Goal: Transaction & Acquisition: Register for event/course

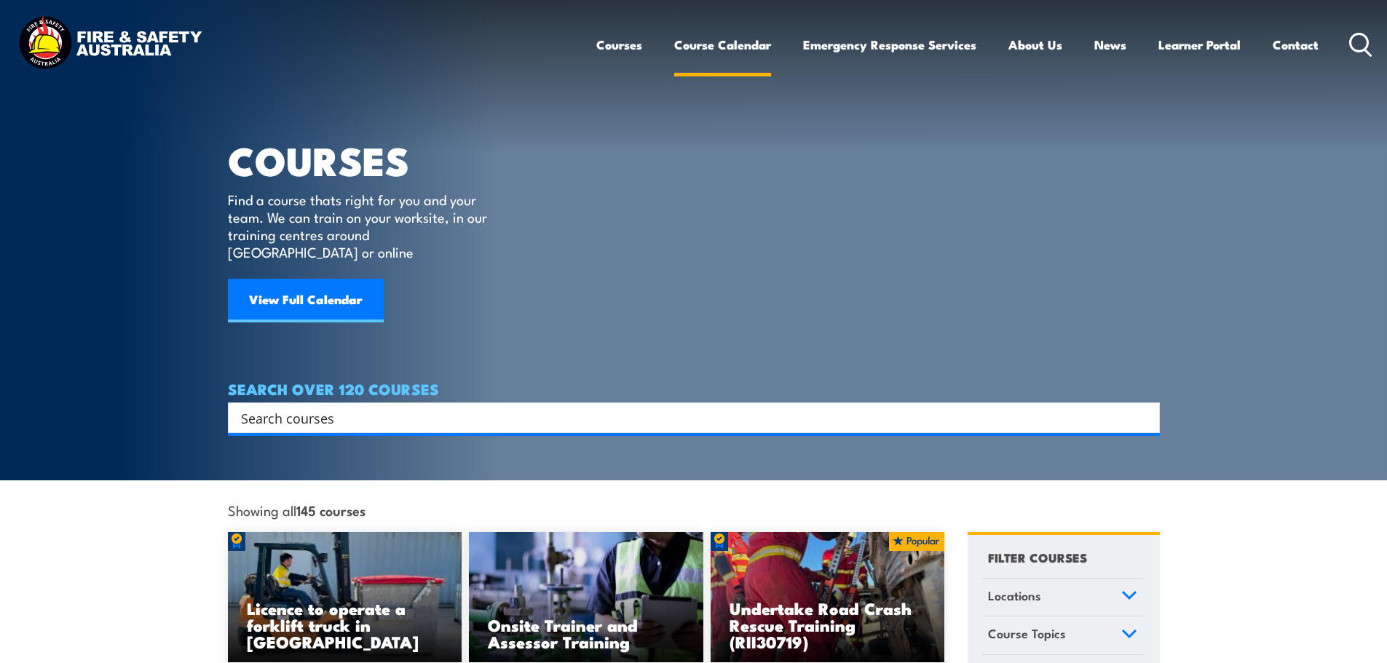
click at [720, 36] on link "Course Calendar" at bounding box center [722, 44] width 97 height 39
click at [406, 407] on input "Search input" at bounding box center [684, 418] width 887 height 22
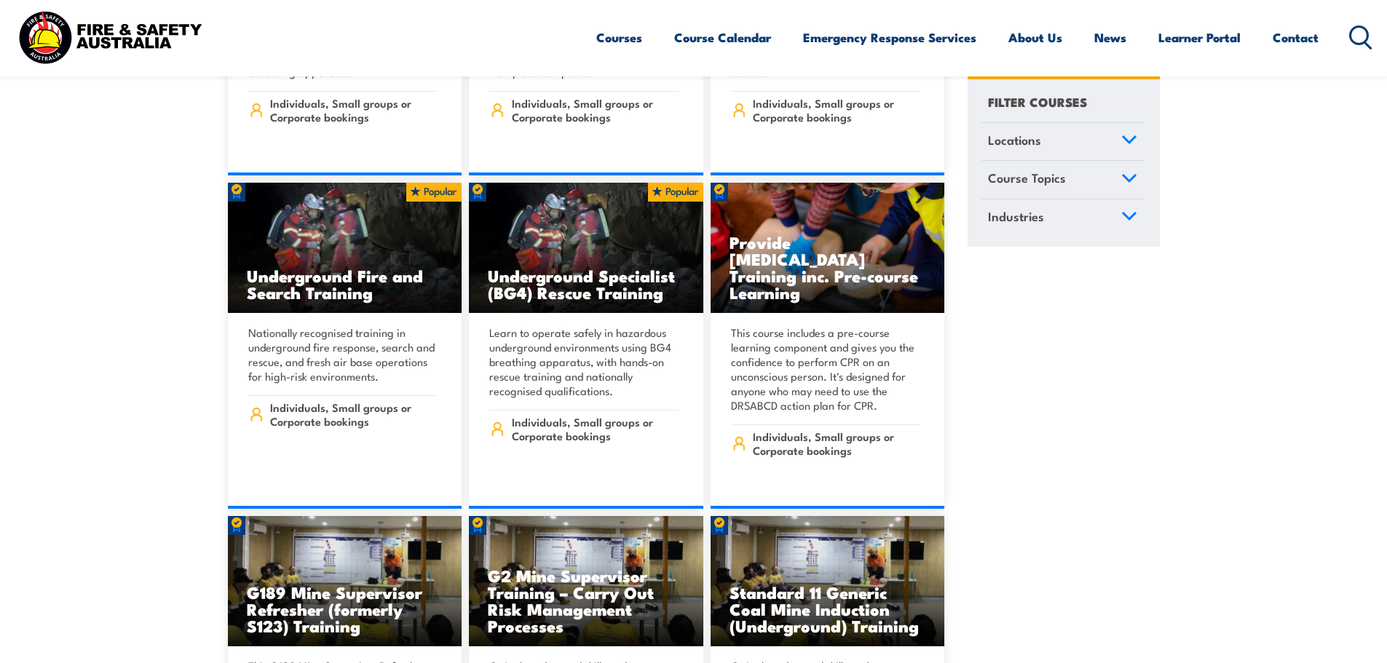
scroll to position [1020, 0]
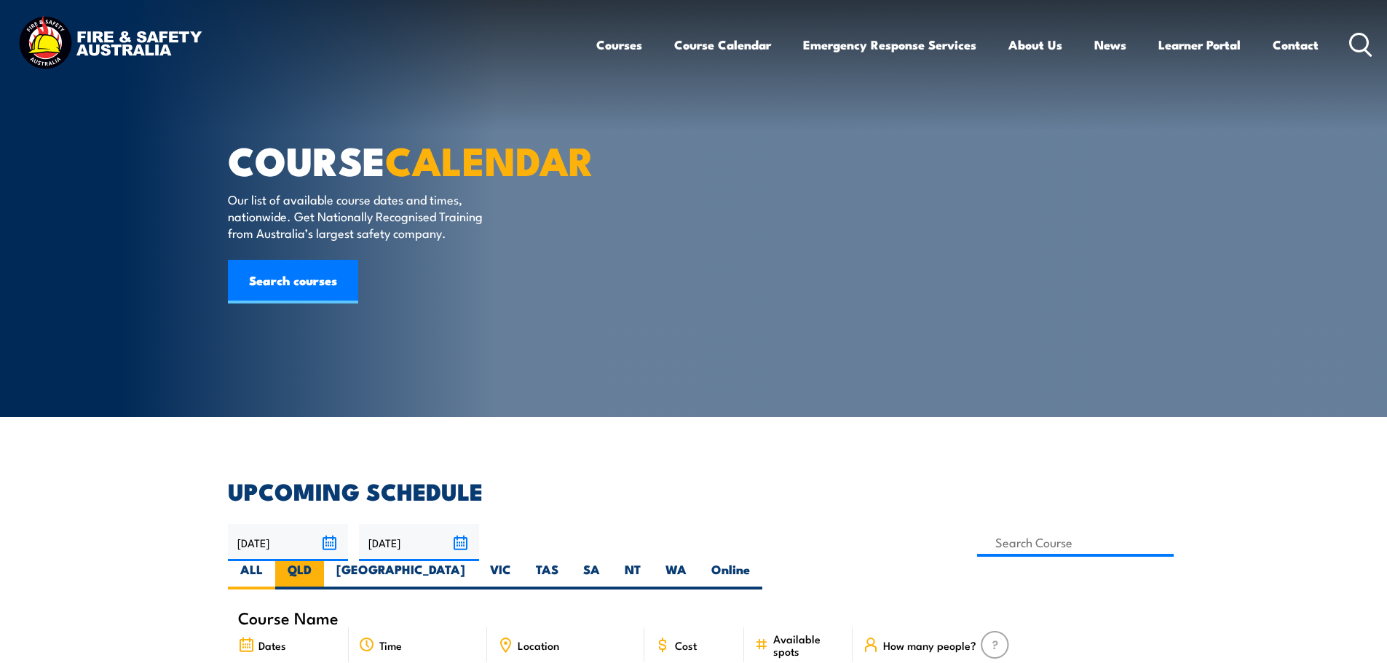
click at [324, 561] on label "QLD" at bounding box center [299, 575] width 49 height 28
click at [321, 561] on input "QLD" at bounding box center [316, 565] width 9 height 9
radio input "true"
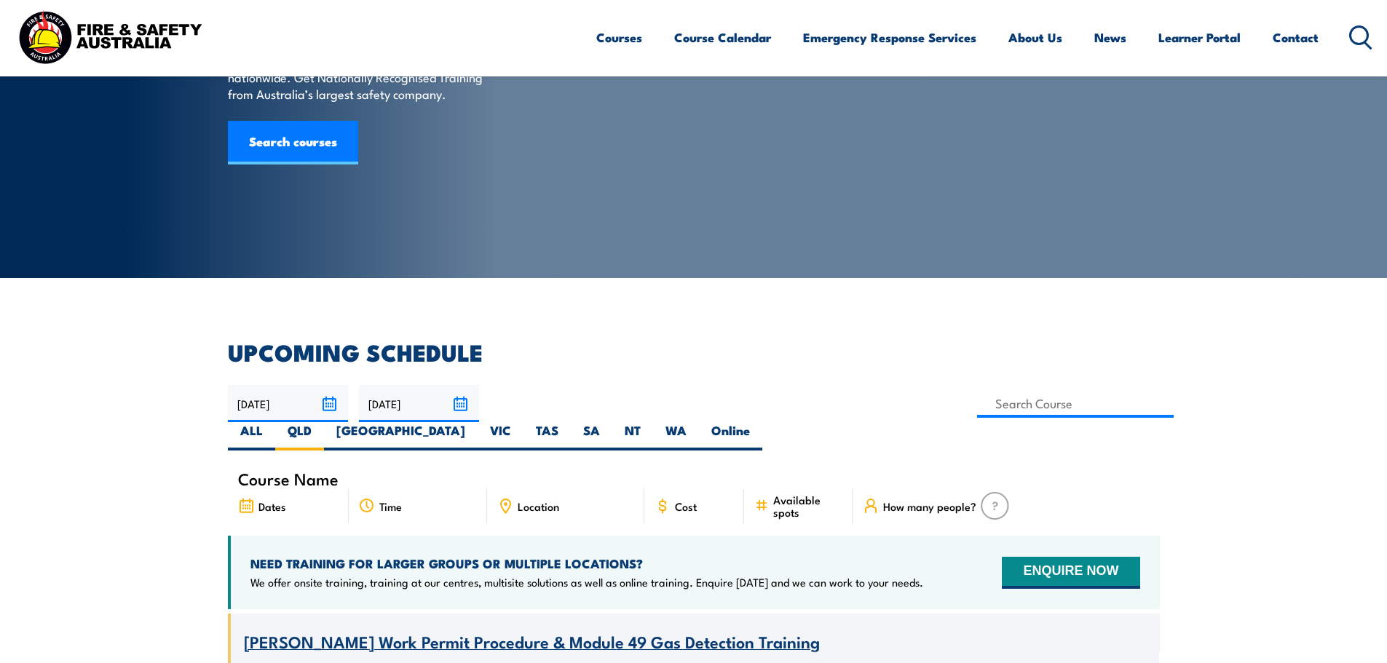
scroll to position [146, 0]
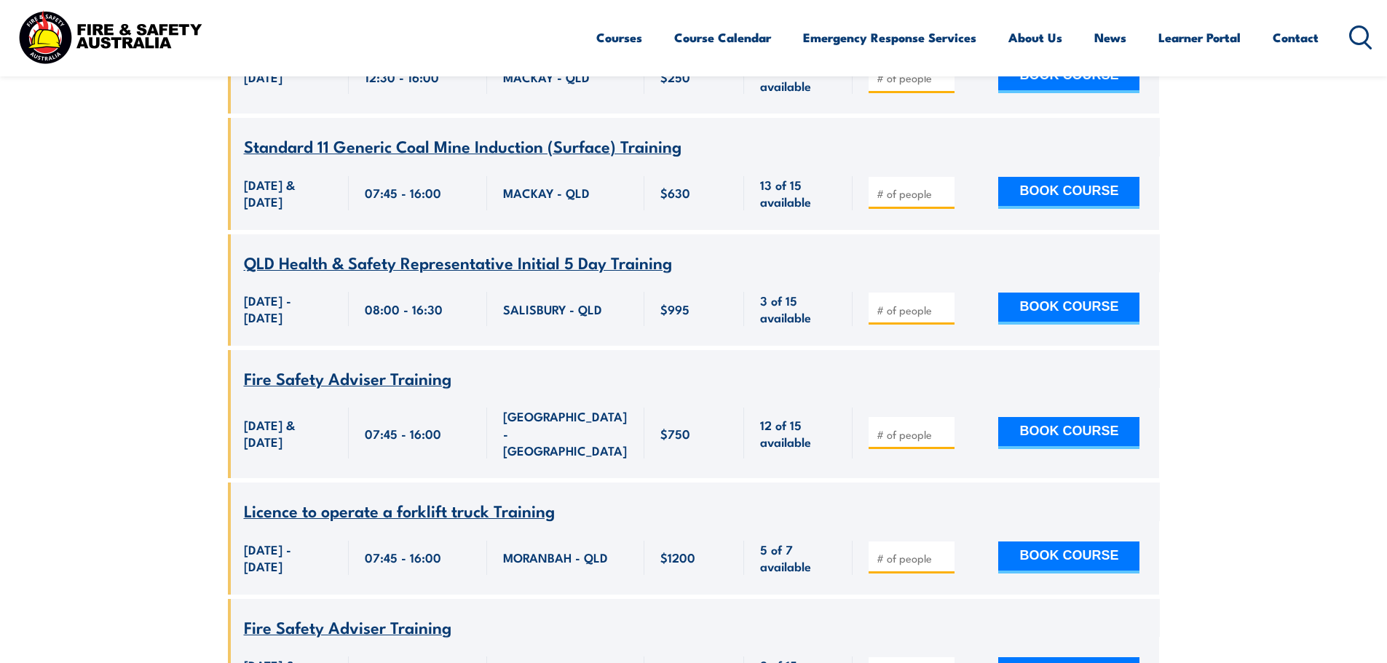
scroll to position [2447, 0]
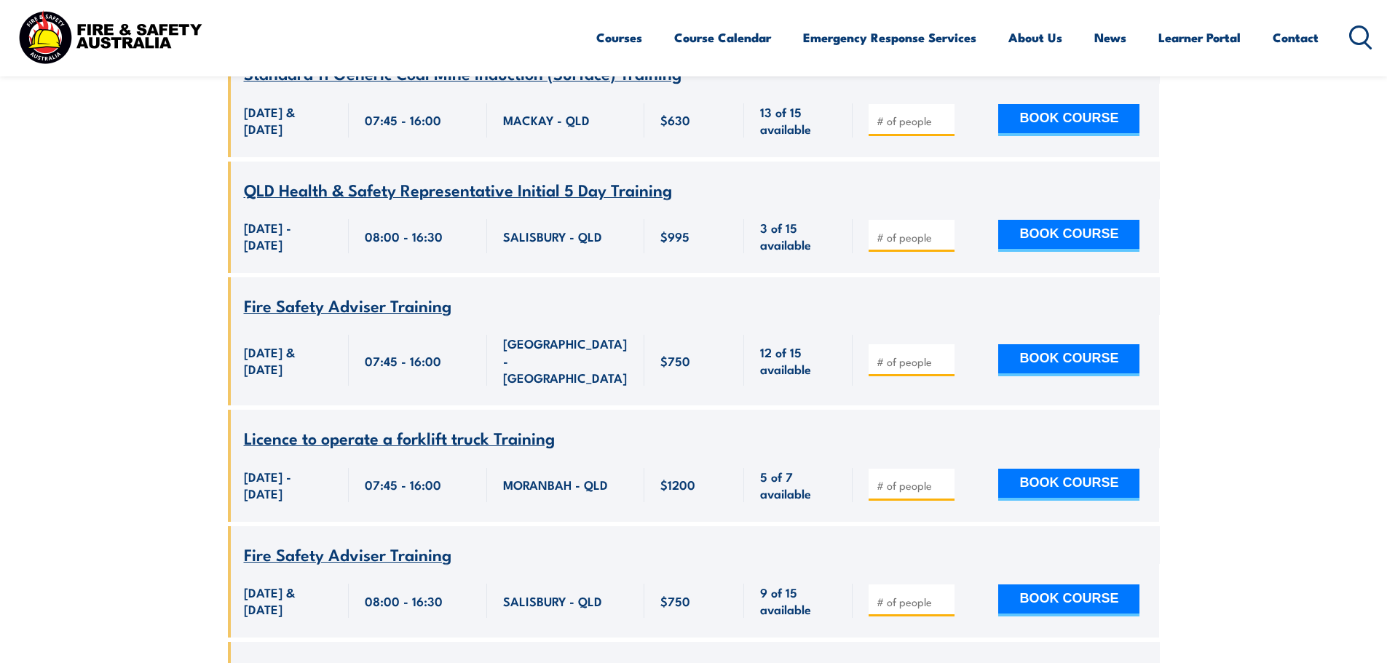
click at [558, 202] on span "QLD Health & Safety Representative Initial 5 Day Training" at bounding box center [458, 189] width 428 height 25
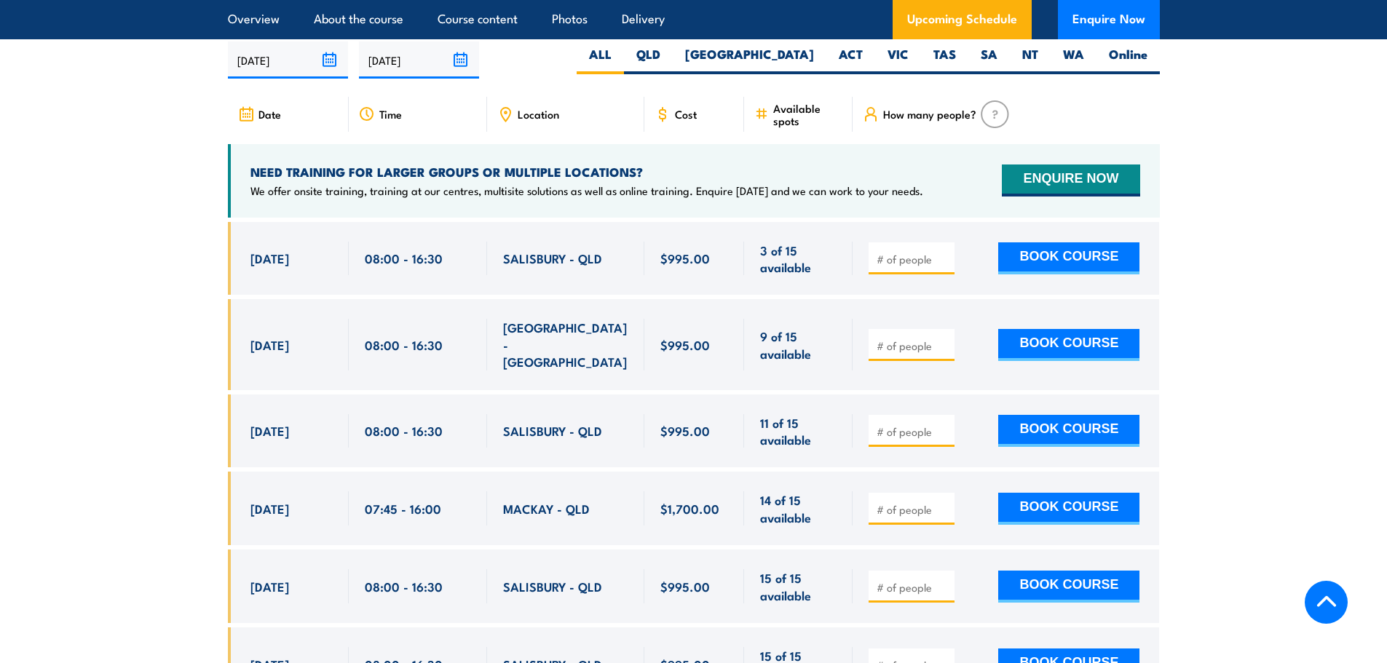
scroll to position [2476, 0]
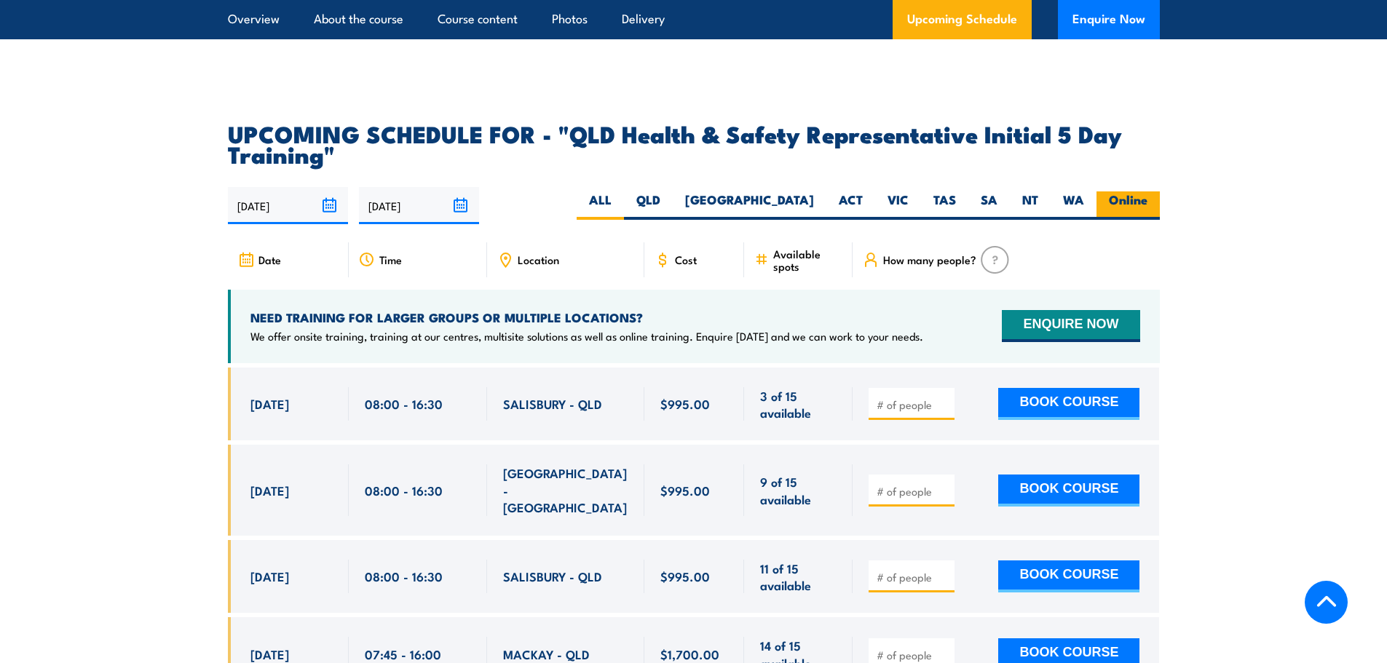
click at [1129, 197] on label "Online" at bounding box center [1128, 206] width 63 height 28
click at [1148, 197] on input "Online" at bounding box center [1152, 196] width 9 height 9
radio input "true"
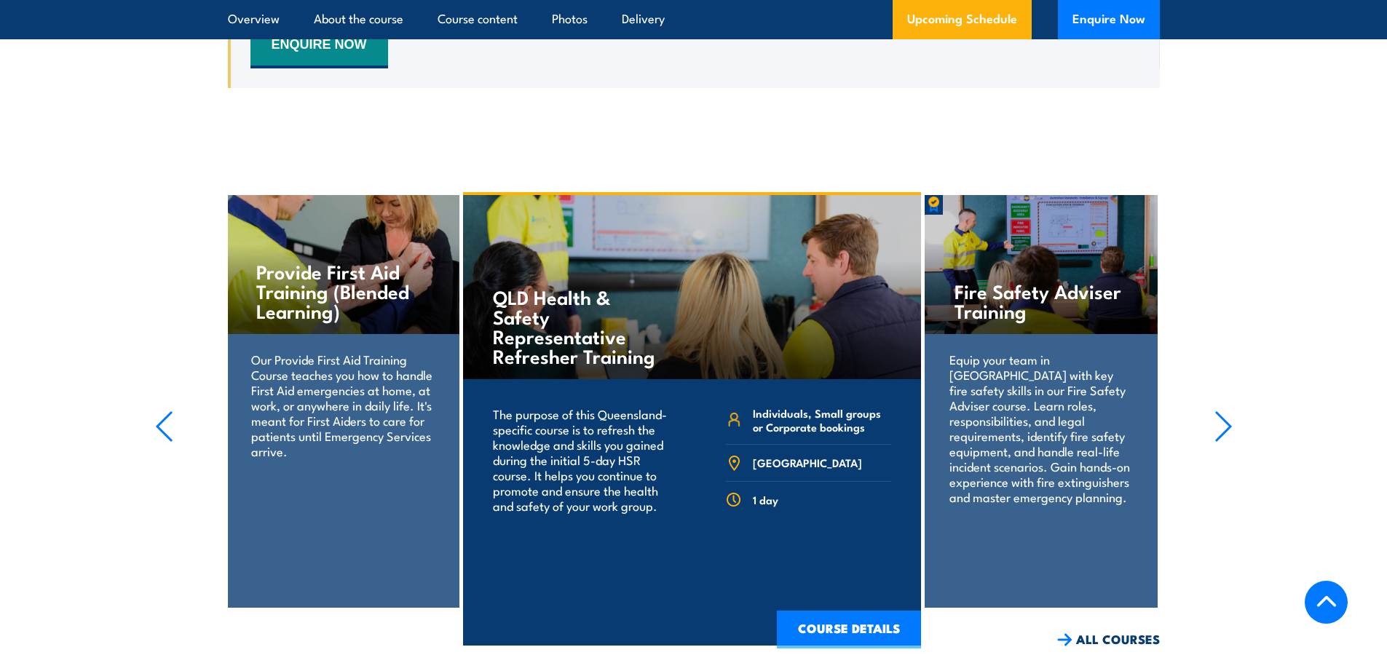
scroll to position [2885, 0]
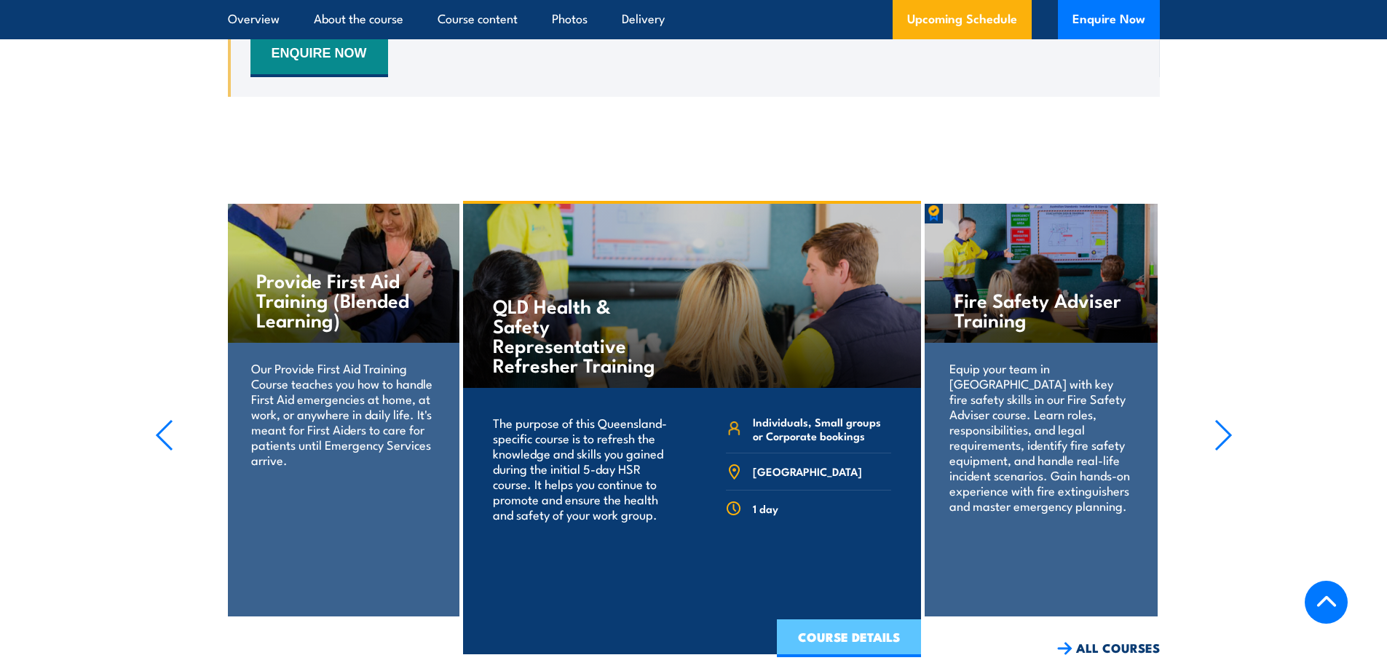
click at [848, 629] on link "COURSE DETAILS" at bounding box center [849, 639] width 144 height 38
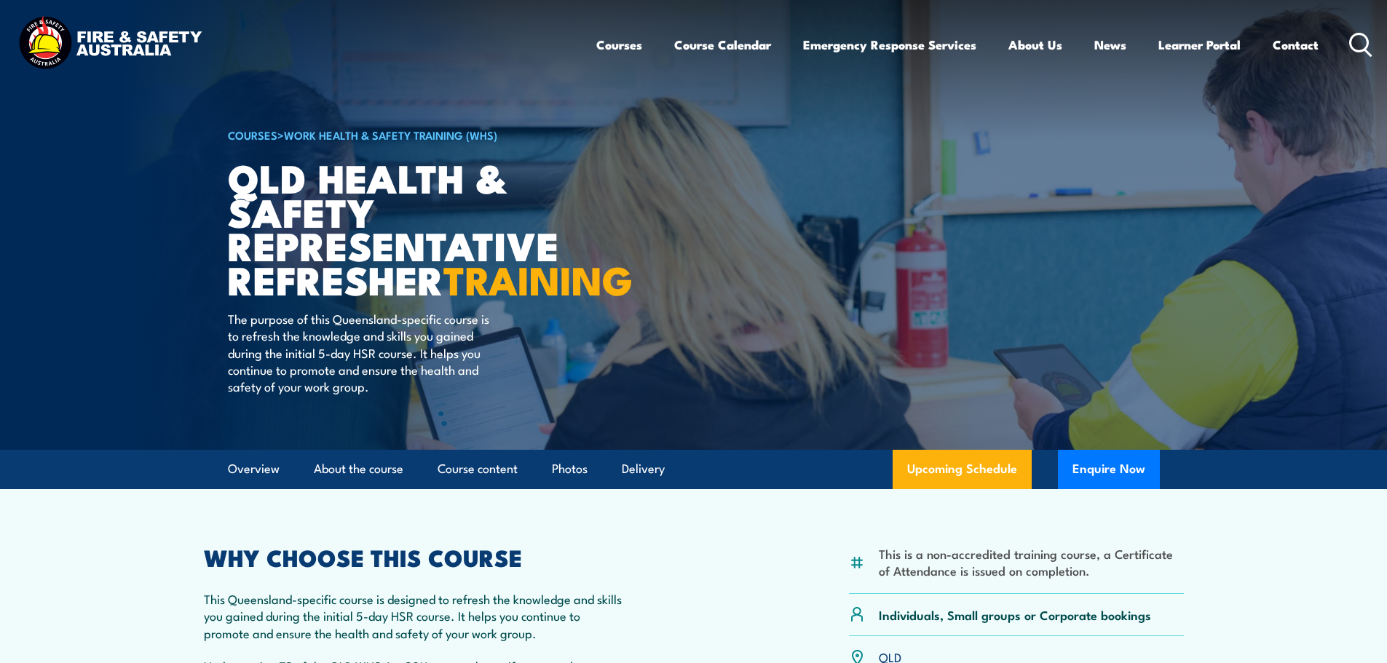
click at [1353, 44] on icon at bounding box center [1360, 45] width 23 height 24
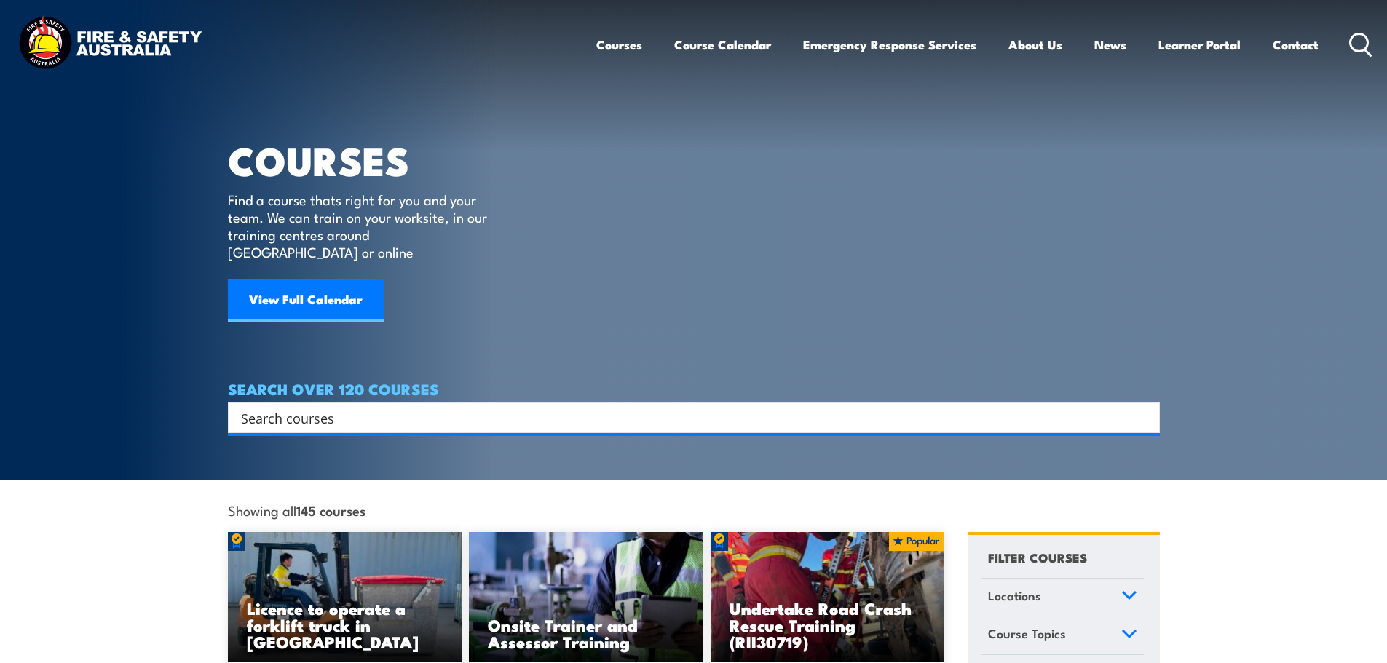
click at [421, 407] on input "Search input" at bounding box center [684, 418] width 887 height 22
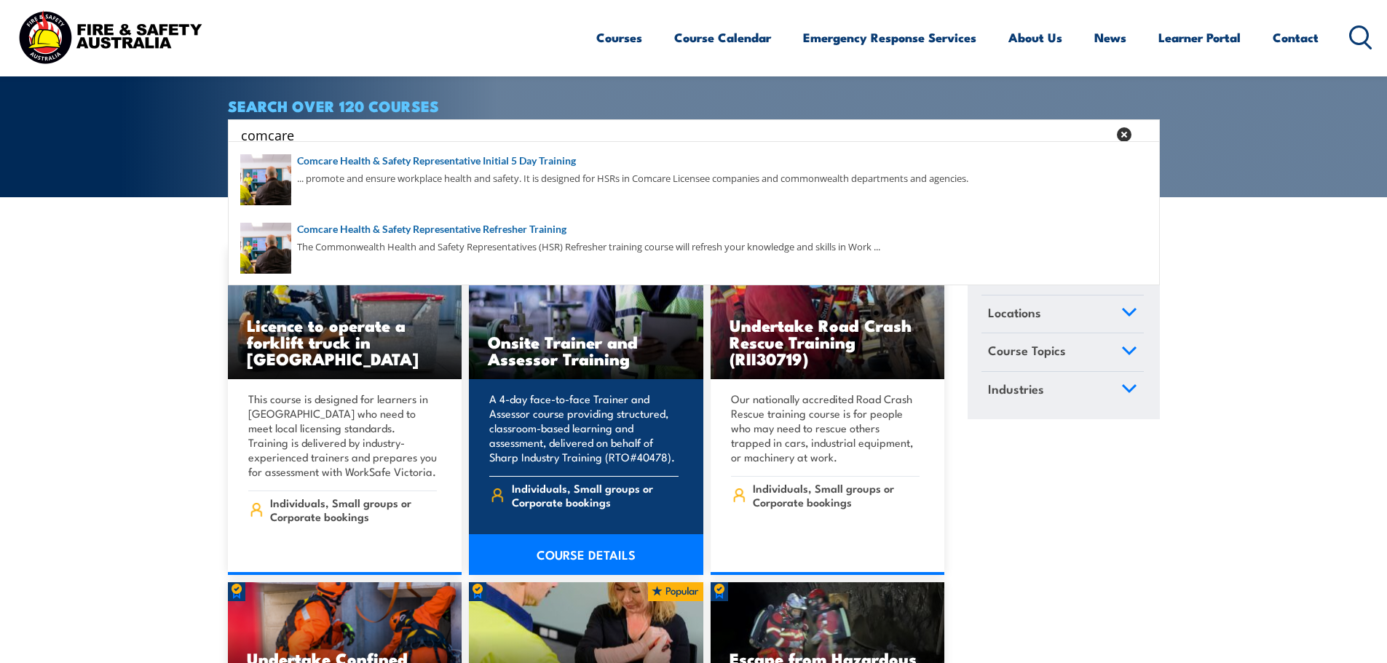
scroll to position [283, 0]
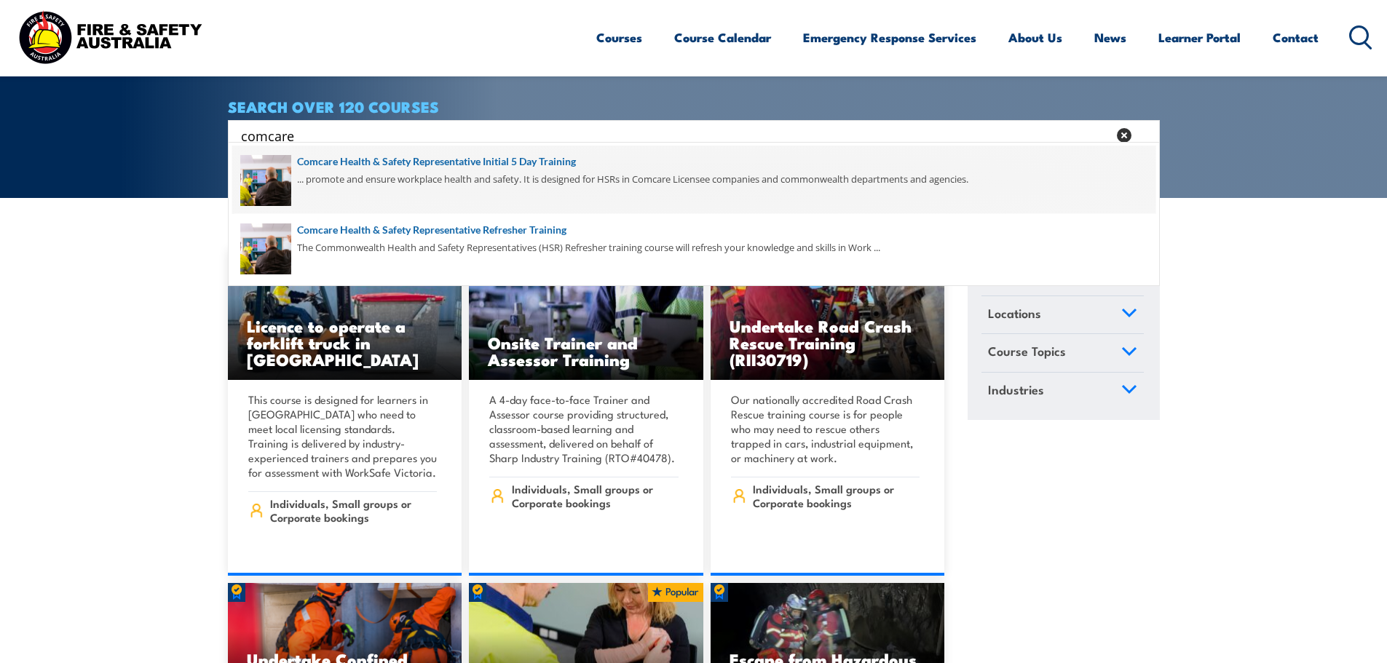
type input "comcare"
click at [458, 168] on span at bounding box center [693, 180] width 923 height 68
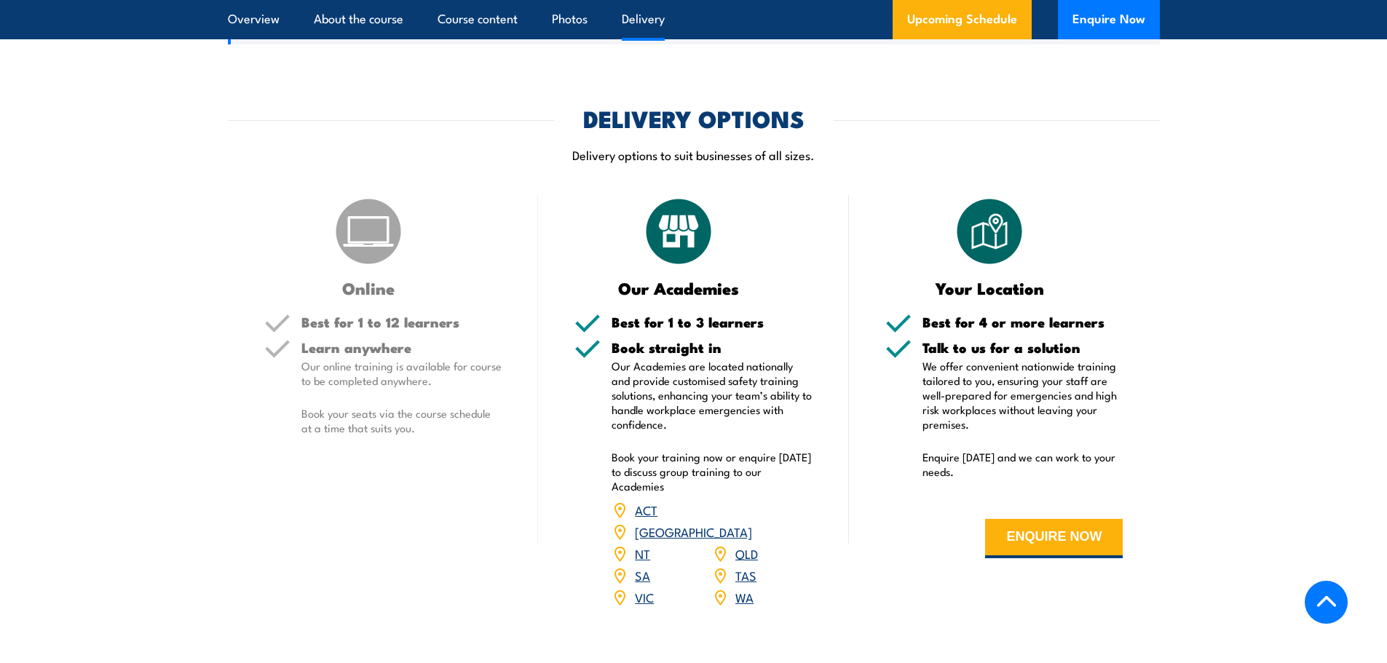
scroll to position [1821, 0]
click at [385, 240] on img at bounding box center [368, 230] width 73 height 73
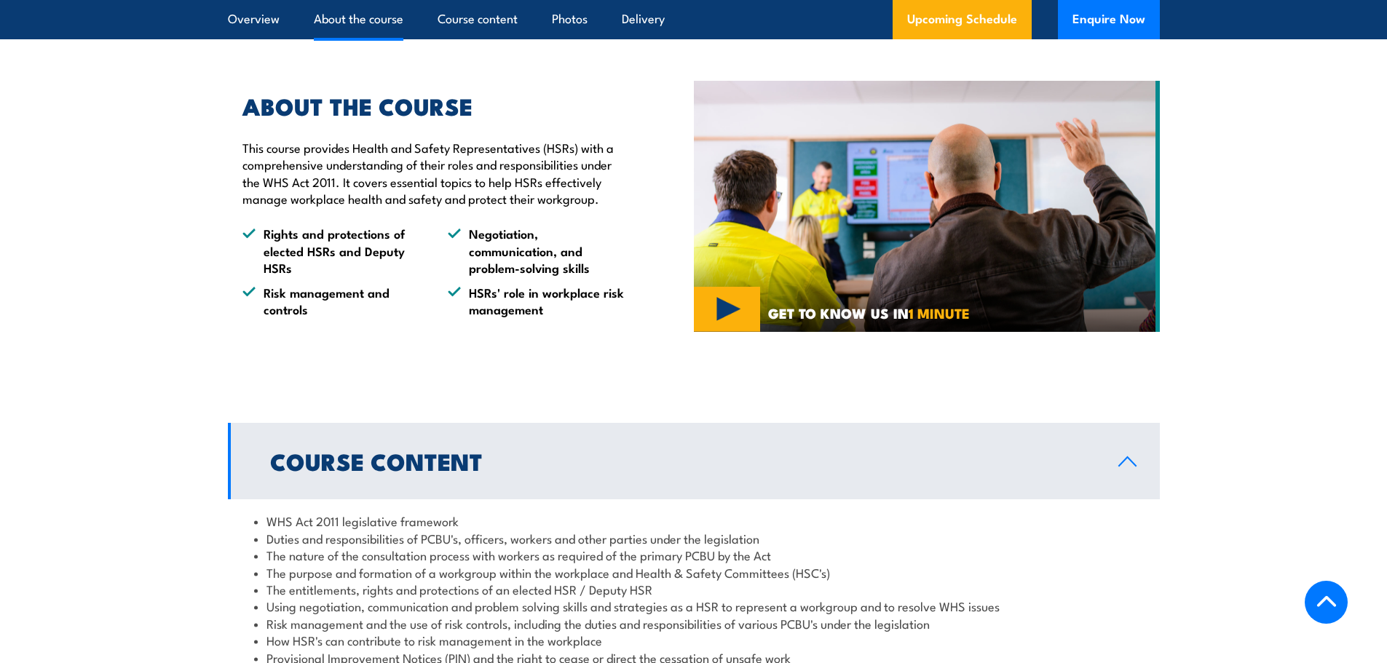
scroll to position [1020, 0]
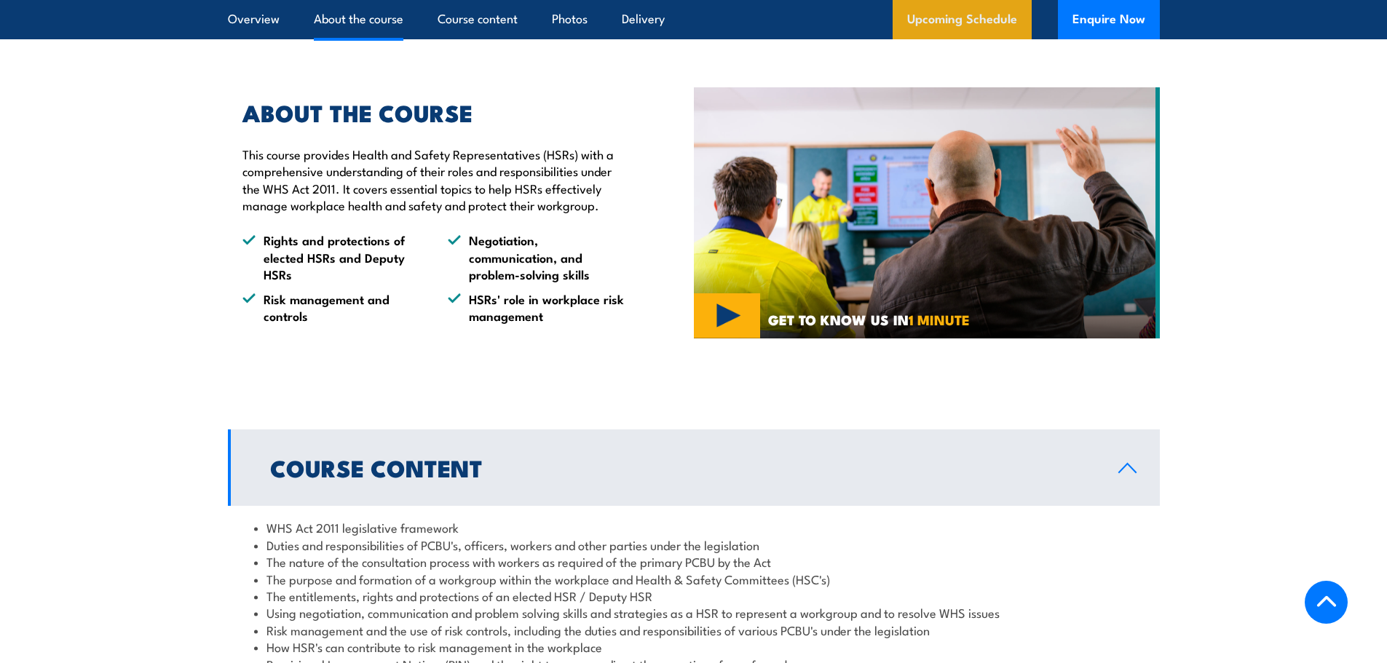
click at [966, 16] on link "Upcoming Schedule" at bounding box center [962, 19] width 139 height 39
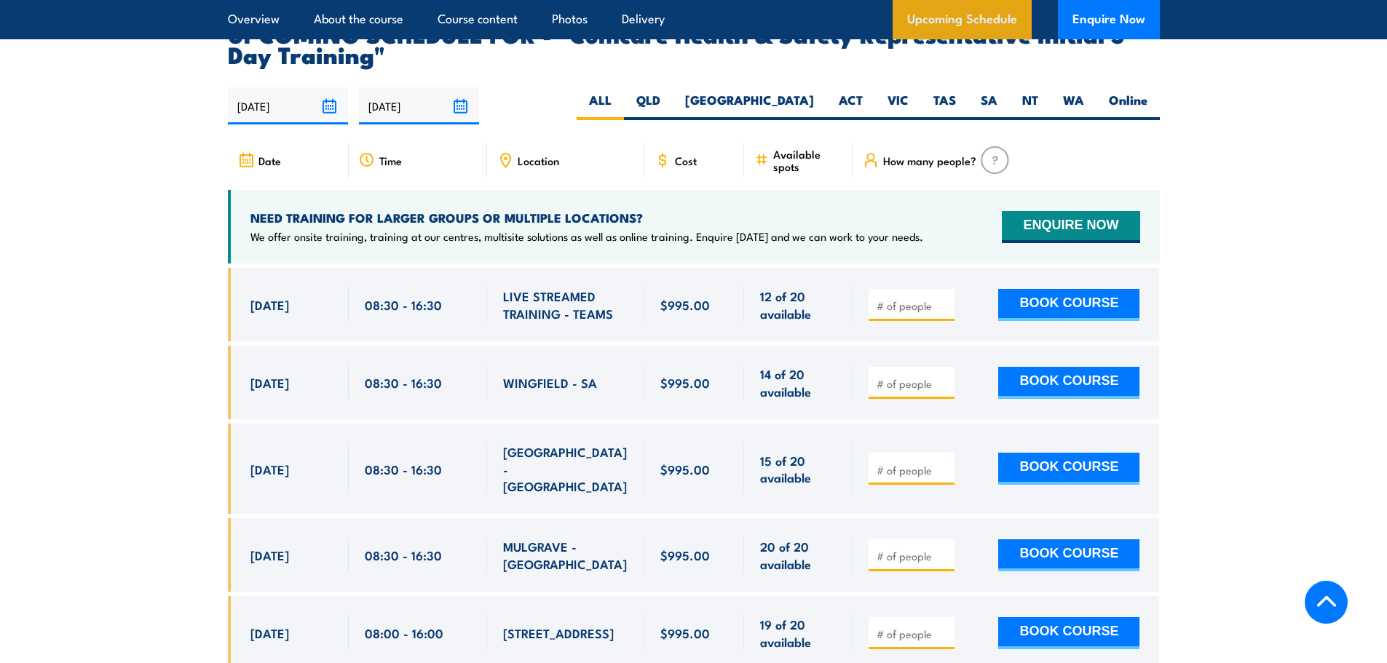
scroll to position [2488, 0]
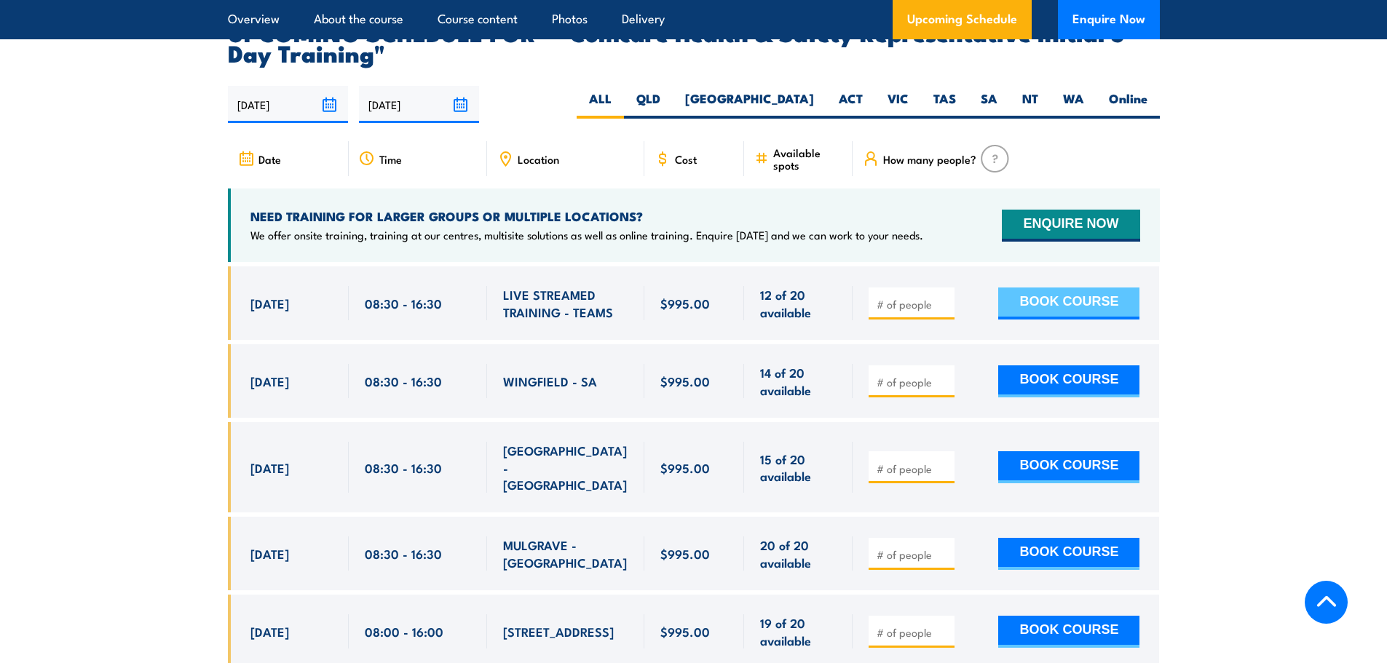
click at [1066, 288] on button "BOOK COURSE" at bounding box center [1068, 304] width 141 height 32
click at [939, 295] on span at bounding box center [912, 303] width 76 height 17
type input "1"
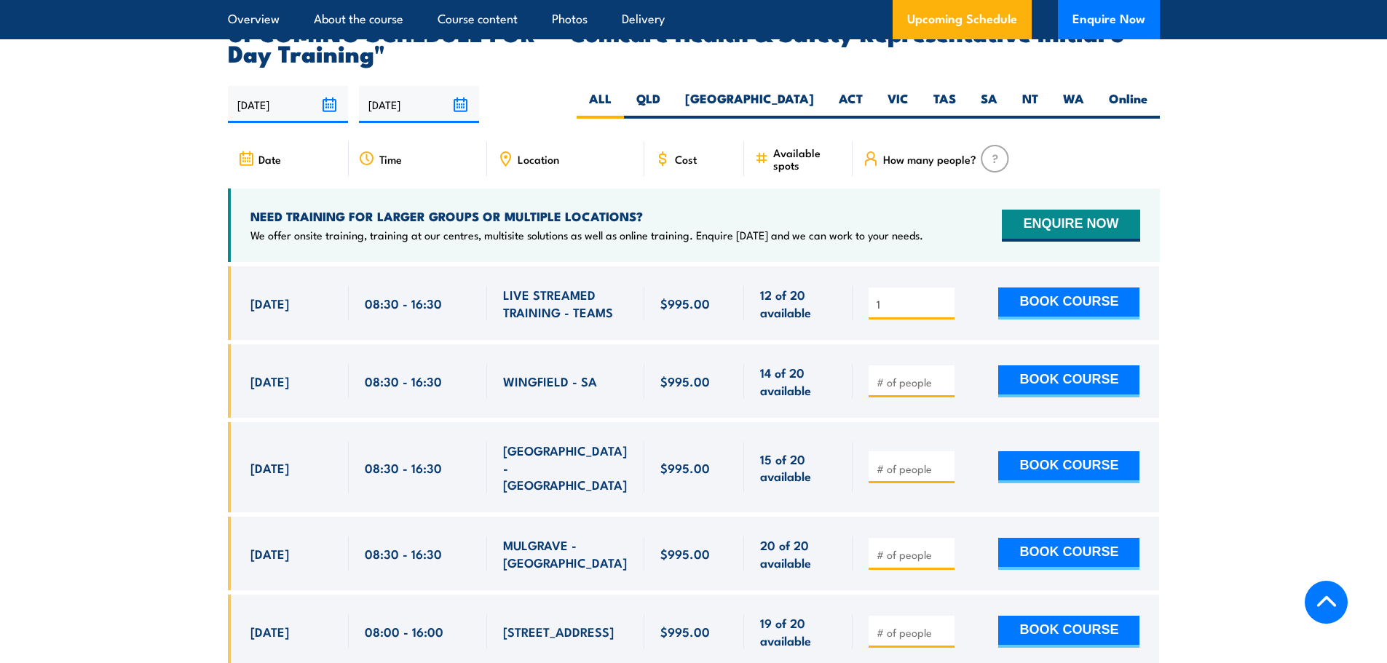
click at [944, 297] on input "1" at bounding box center [913, 304] width 73 height 15
click at [1030, 295] on button "BOOK COURSE" at bounding box center [1068, 304] width 141 height 32
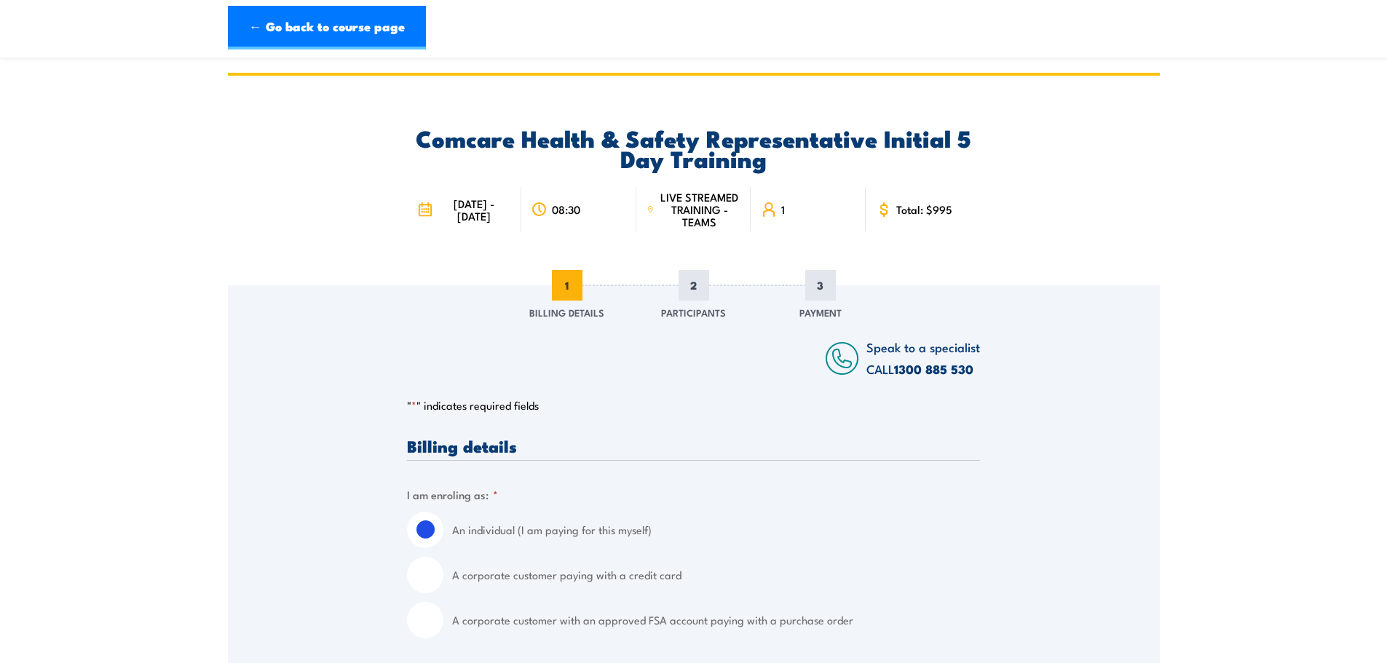
scroll to position [73, 0]
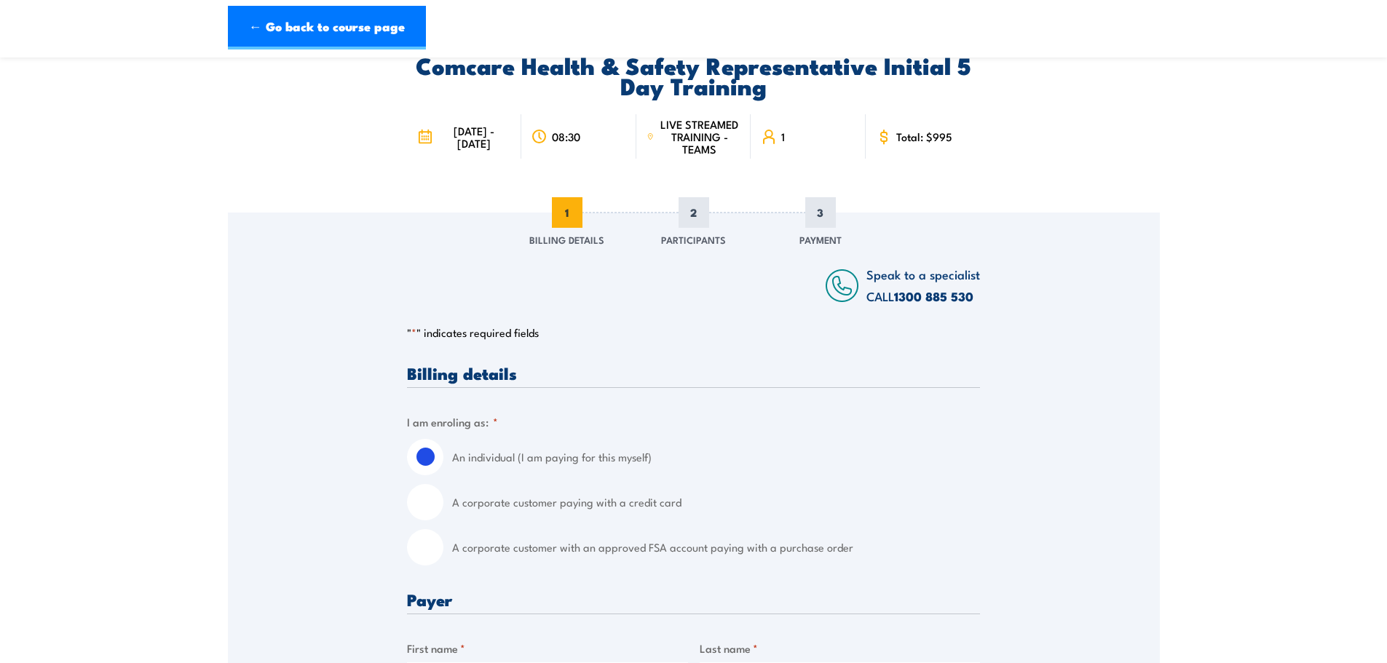
click at [429, 555] on input "A corporate customer with an approved FSA account paying with a purchase order" at bounding box center [425, 547] width 36 height 36
radio input "true"
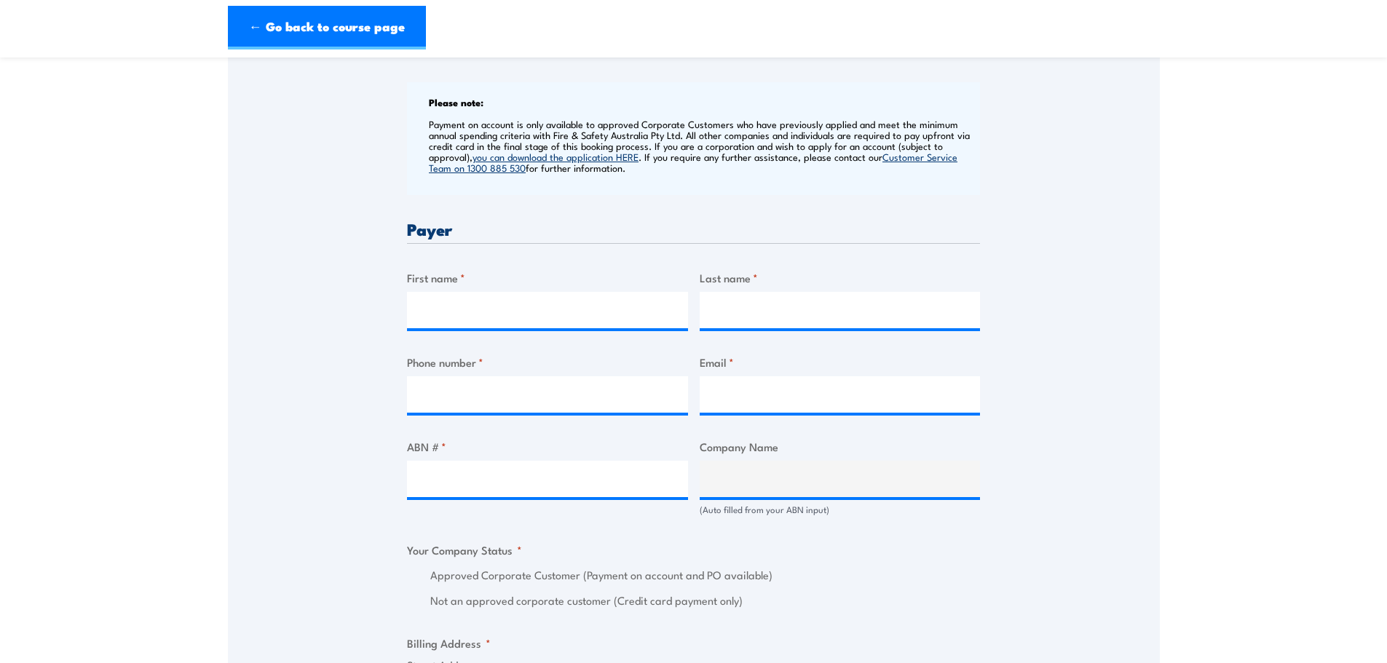
scroll to position [583, 0]
click at [430, 303] on input "First name *" at bounding box center [547, 309] width 281 height 36
type input "Linfox Armaguard"
type input "0499770872"
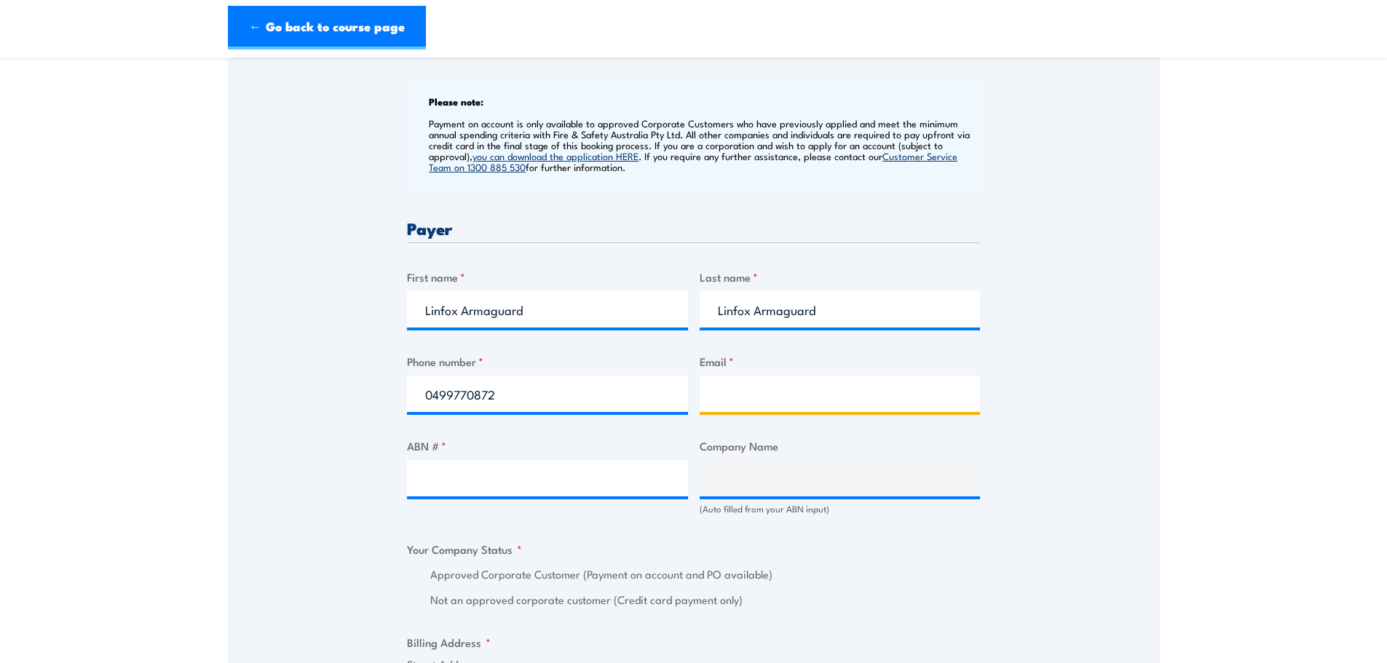
type input "[EMAIL_ADDRESS][DOMAIN_NAME]"
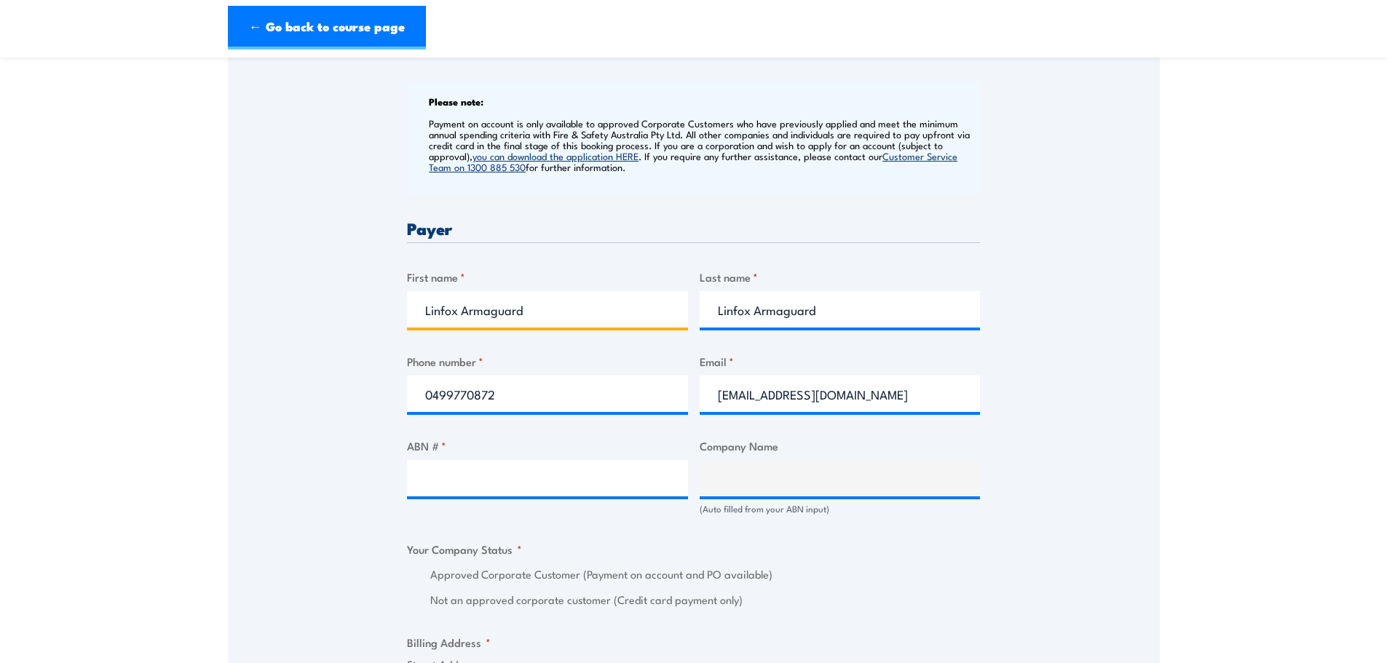
drag, startPoint x: 553, startPoint y: 307, endPoint x: 420, endPoint y: 305, distance: 132.6
click at [420, 305] on input "Linfox Armaguard" at bounding box center [547, 309] width 281 height 36
type input "[PERSON_NAME]"
click at [439, 464] on input "ABN # *" at bounding box center [547, 478] width 281 height 36
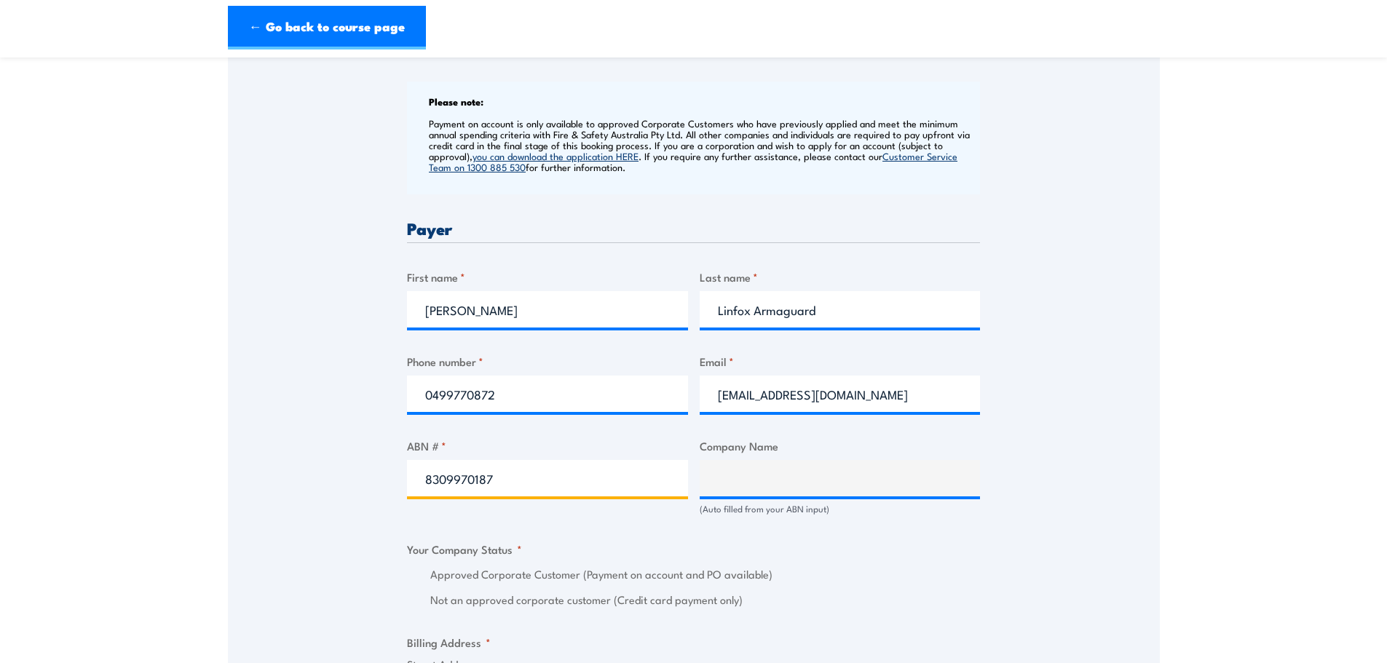
type input "83099701872"
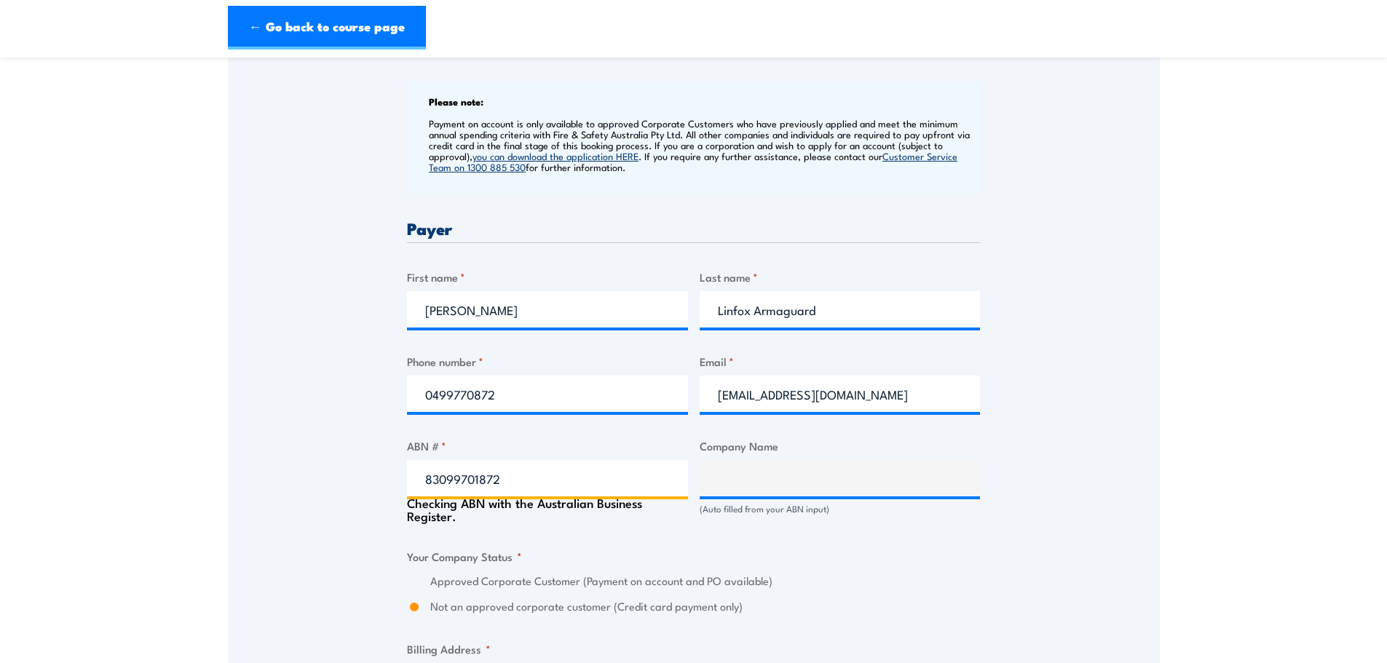
type input "Linfox Armaguard Pty Ltd"
radio input "true"
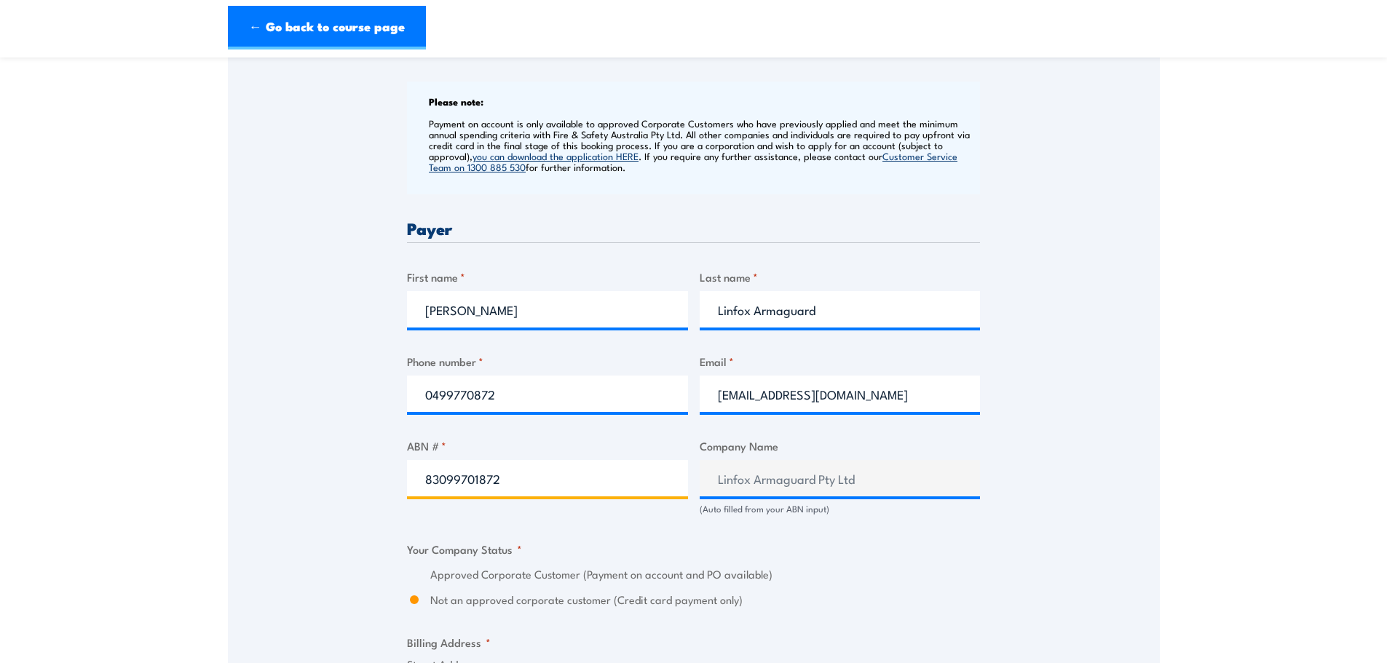
type input "83099701872"
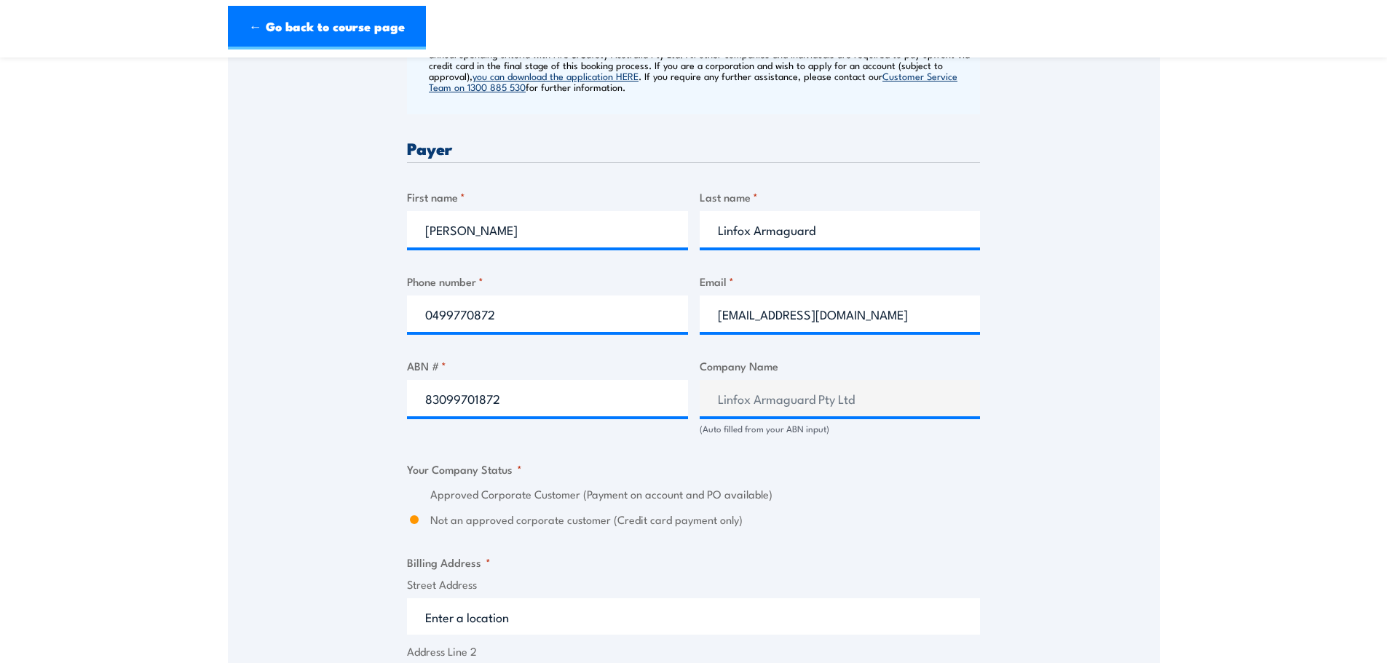
scroll to position [801, 0]
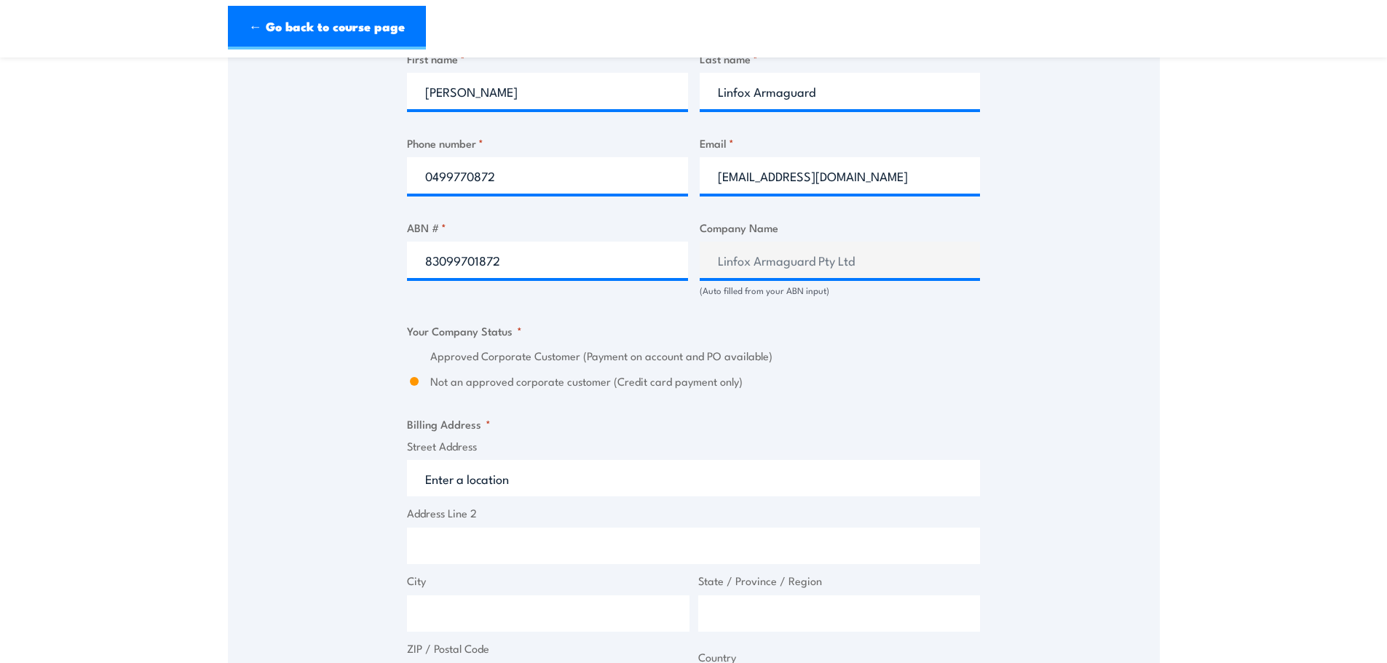
click at [585, 473] on input "Street Address" at bounding box center [693, 478] width 573 height 36
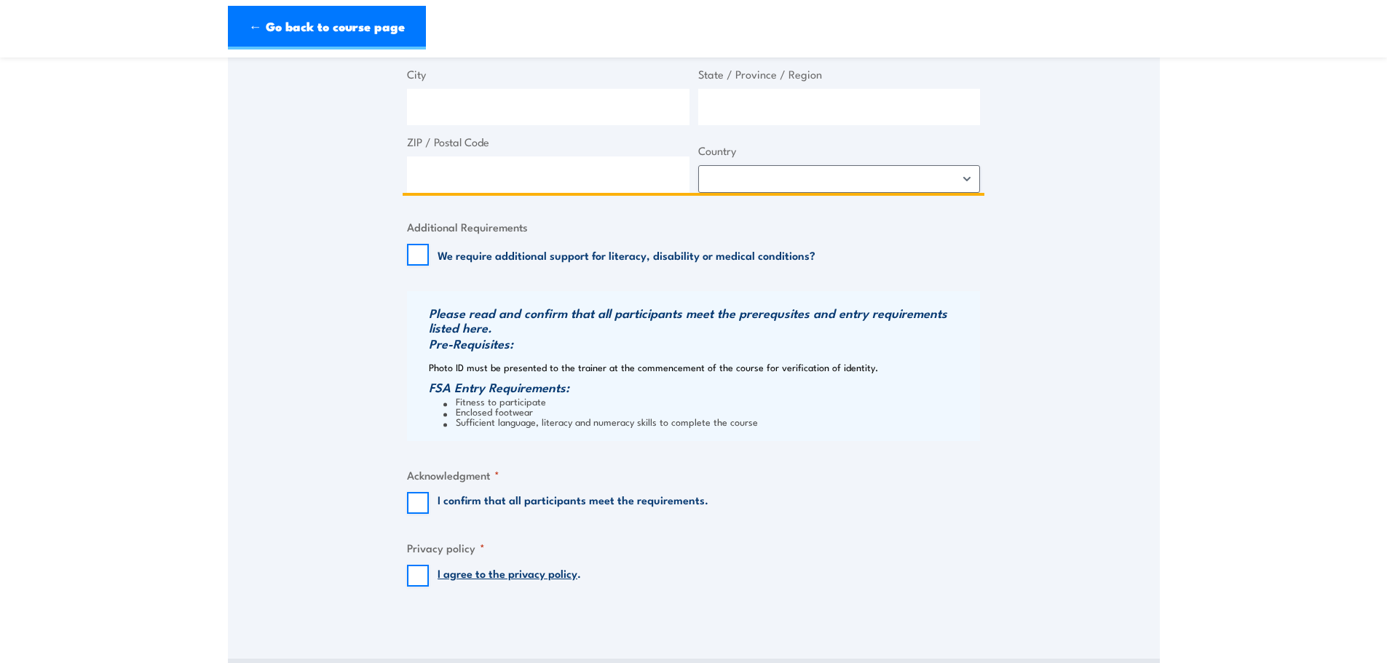
scroll to position [1384, 0]
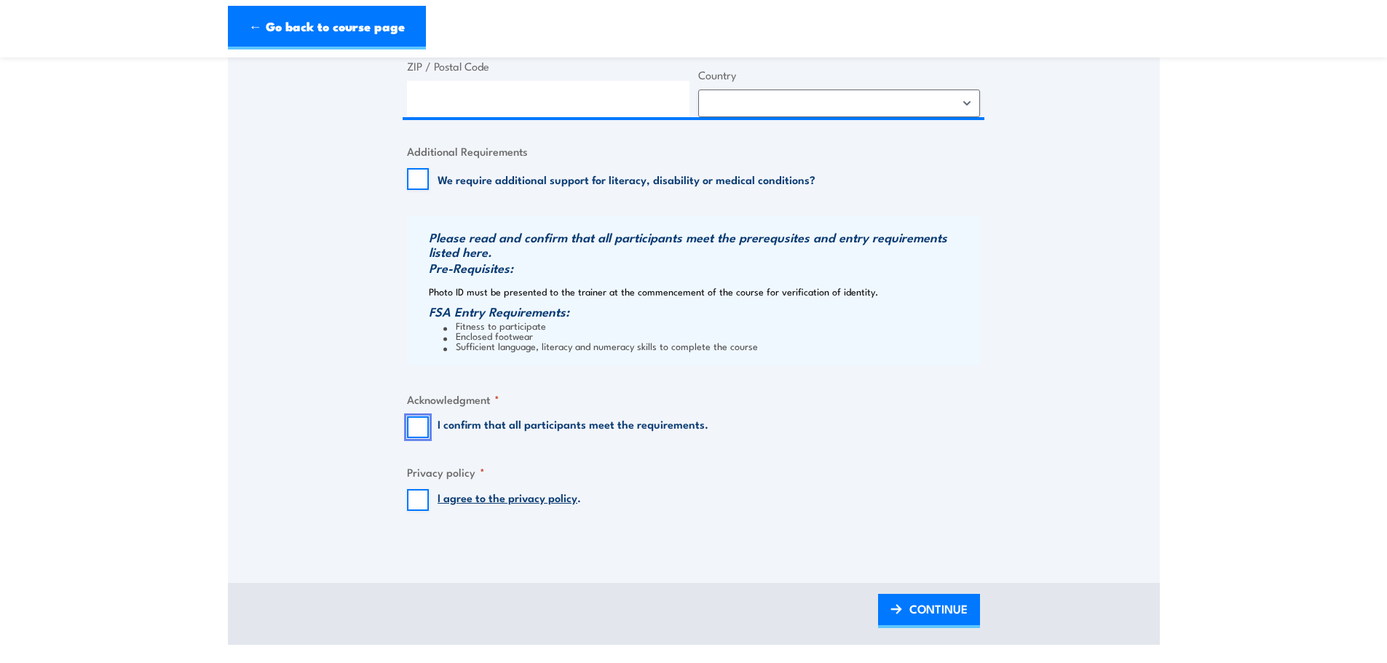
click at [418, 429] on input "I confirm that all participants meet the requirements." at bounding box center [418, 428] width 22 height 22
checkbox input "true"
click at [421, 500] on input "I agree to the privacy policy ." at bounding box center [418, 500] width 22 height 22
checkbox input "true"
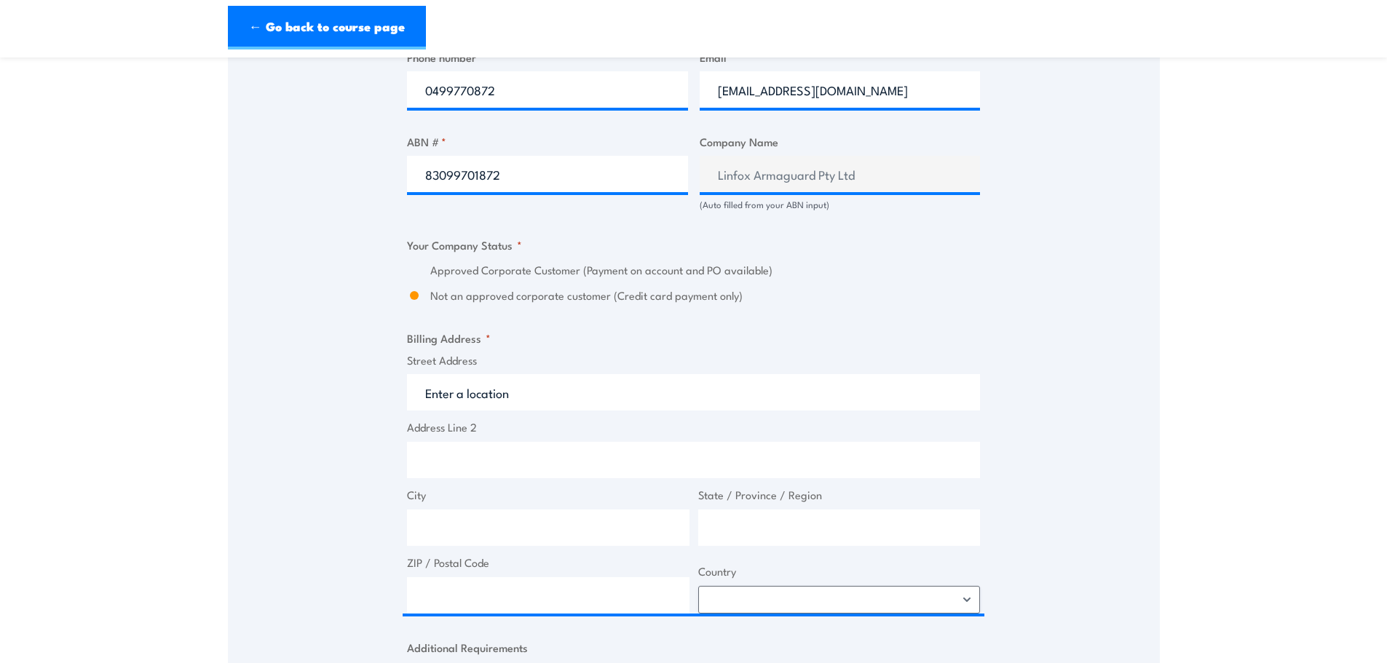
scroll to position [874, 0]
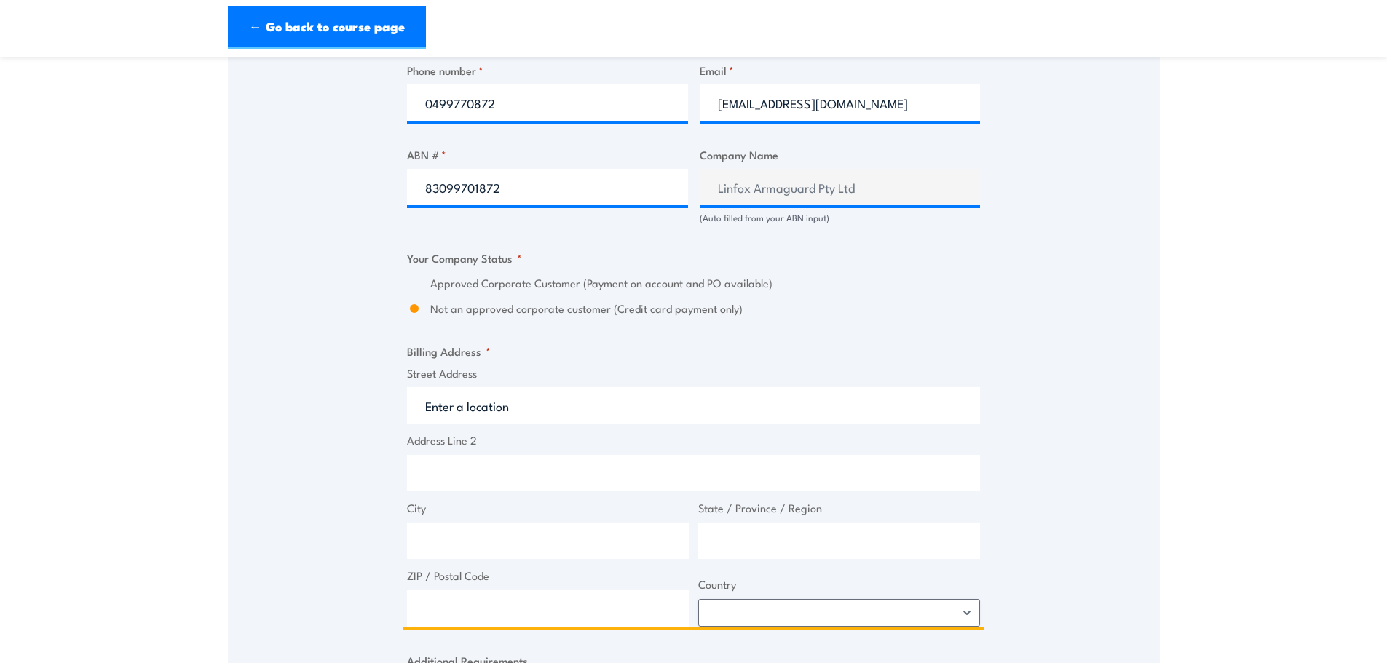
click at [516, 410] on input "Street Address" at bounding box center [693, 405] width 573 height 36
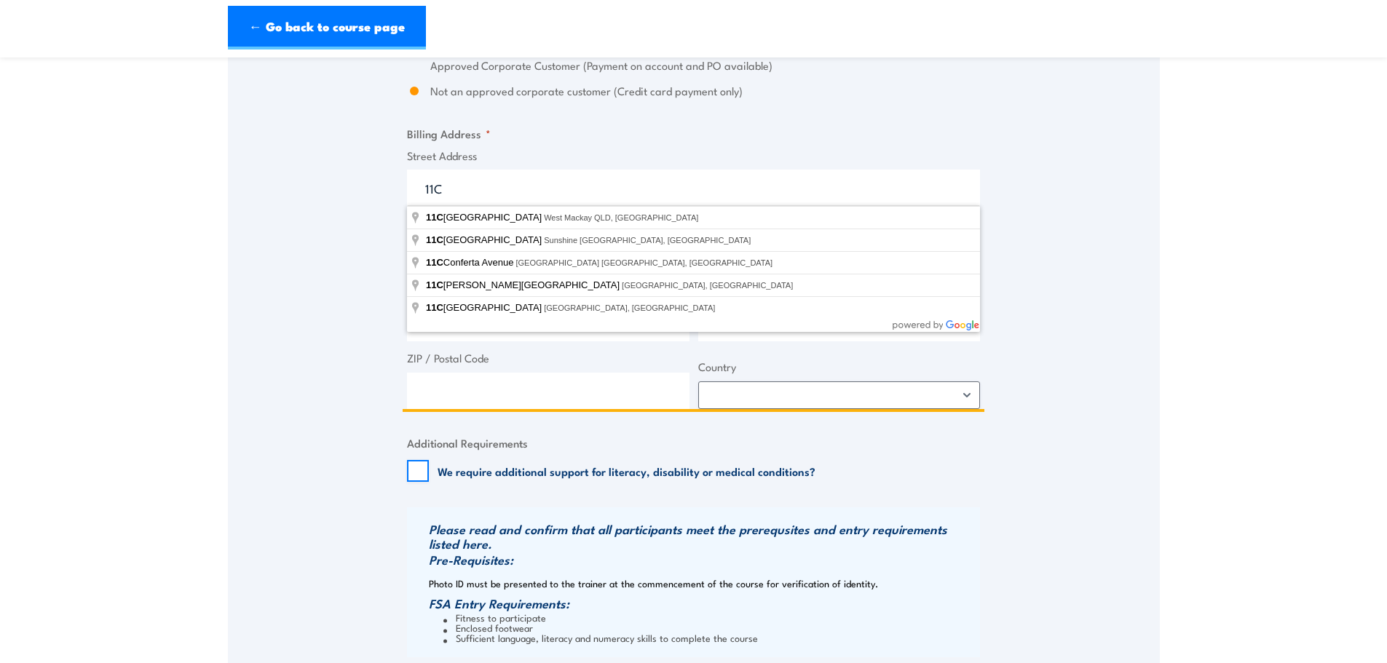
scroll to position [1092, 0]
type input "11C"
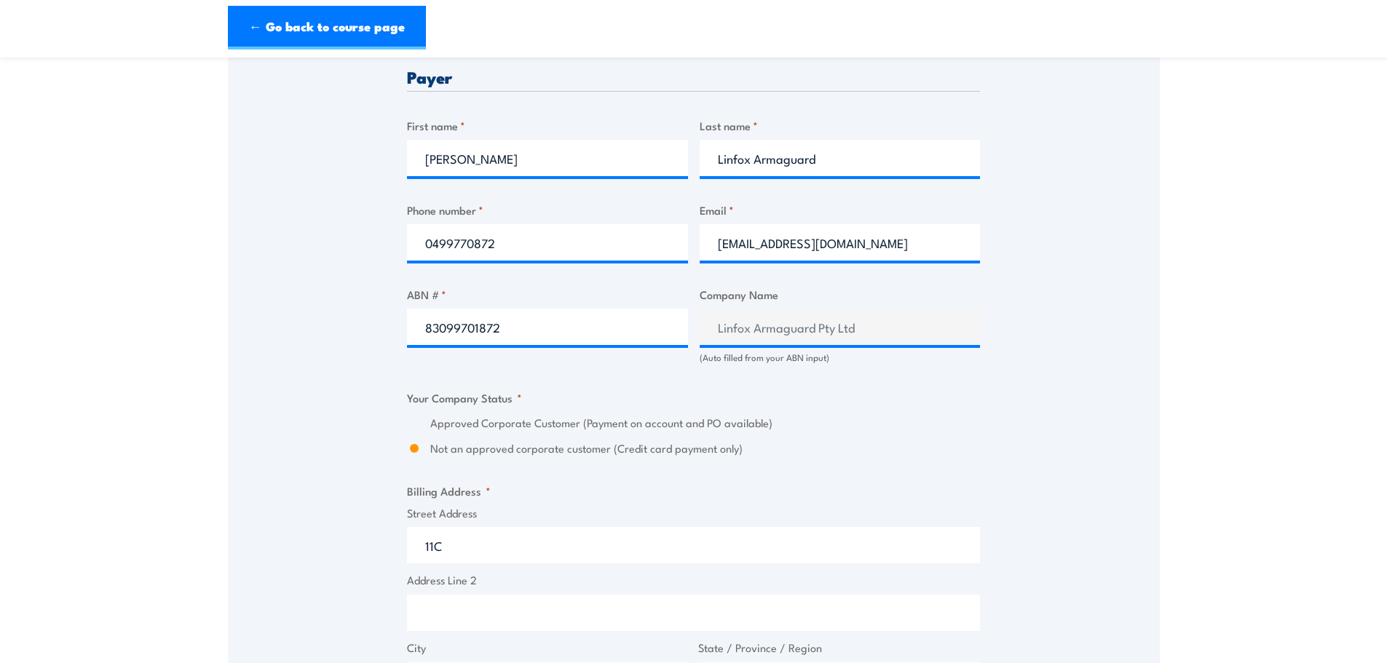
scroll to position [728, 0]
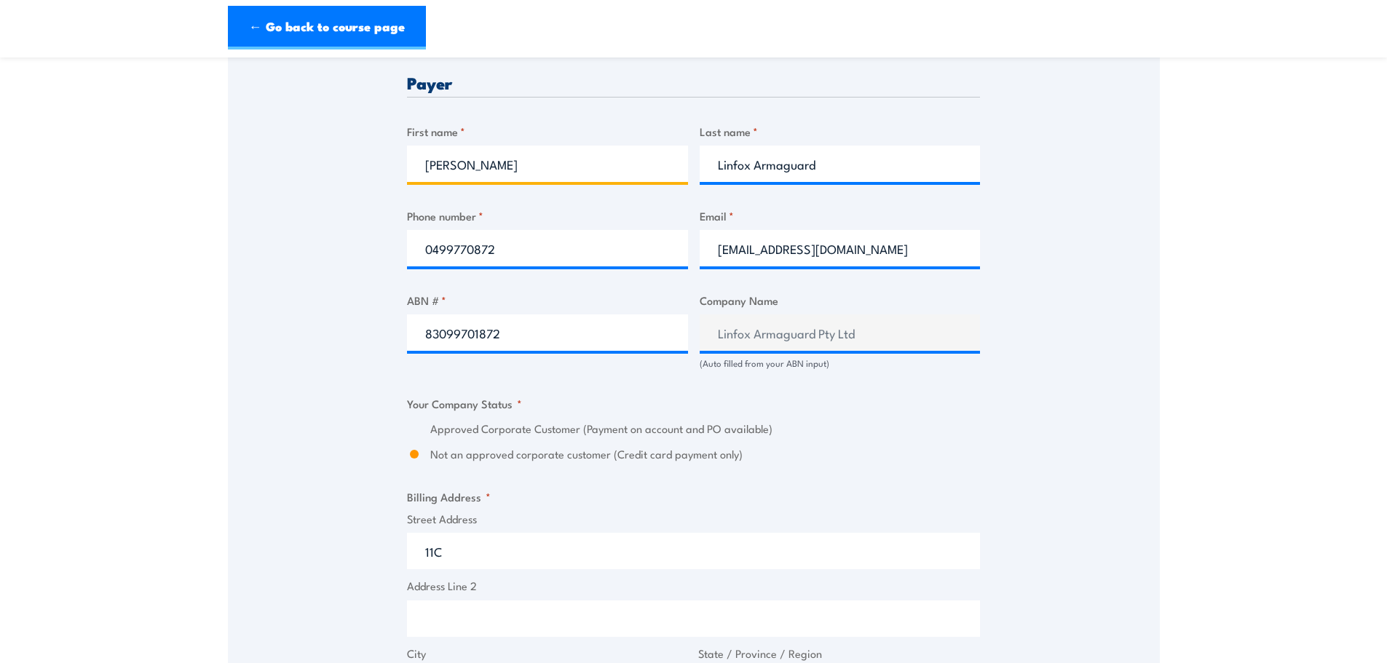
drag, startPoint x: 537, startPoint y: 164, endPoint x: 404, endPoint y: 160, distance: 133.3
click at [404, 160] on div "Speak to a specialist CALL 1300 885 530 CALL 1300 885 530 " * " indicates requi…" at bounding box center [694, 377] width 932 height 1641
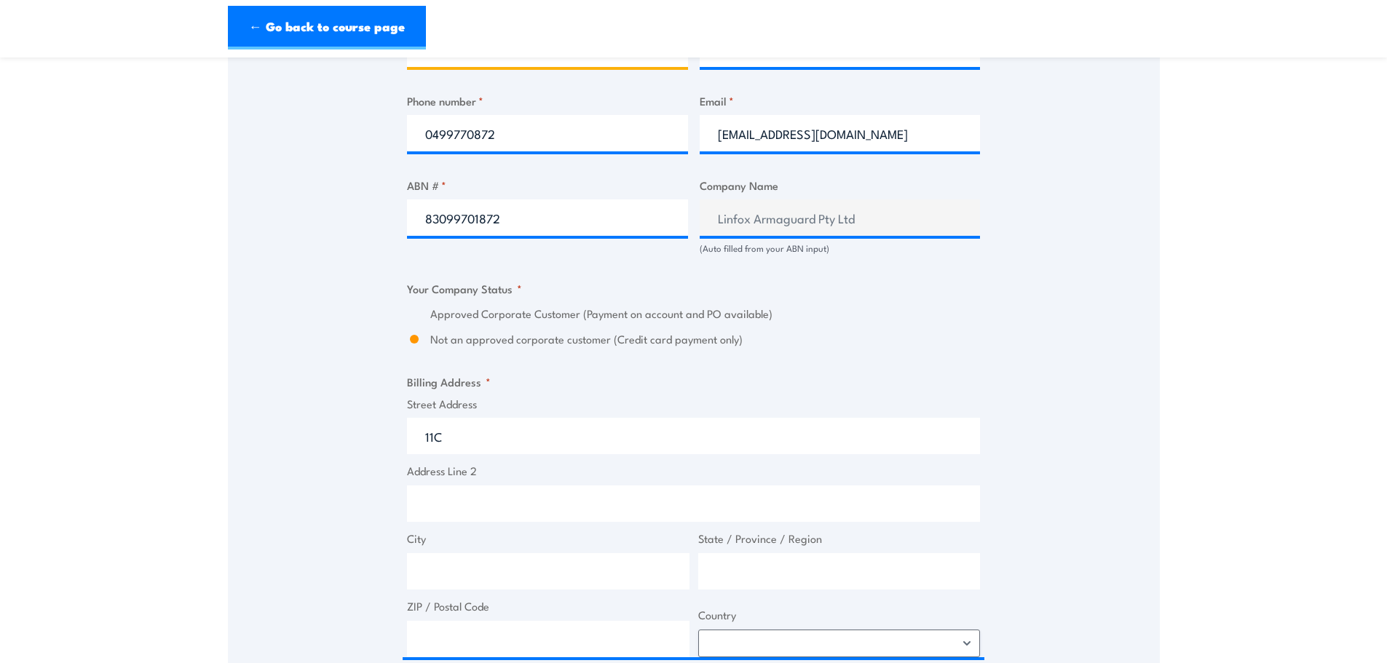
scroll to position [801, 0]
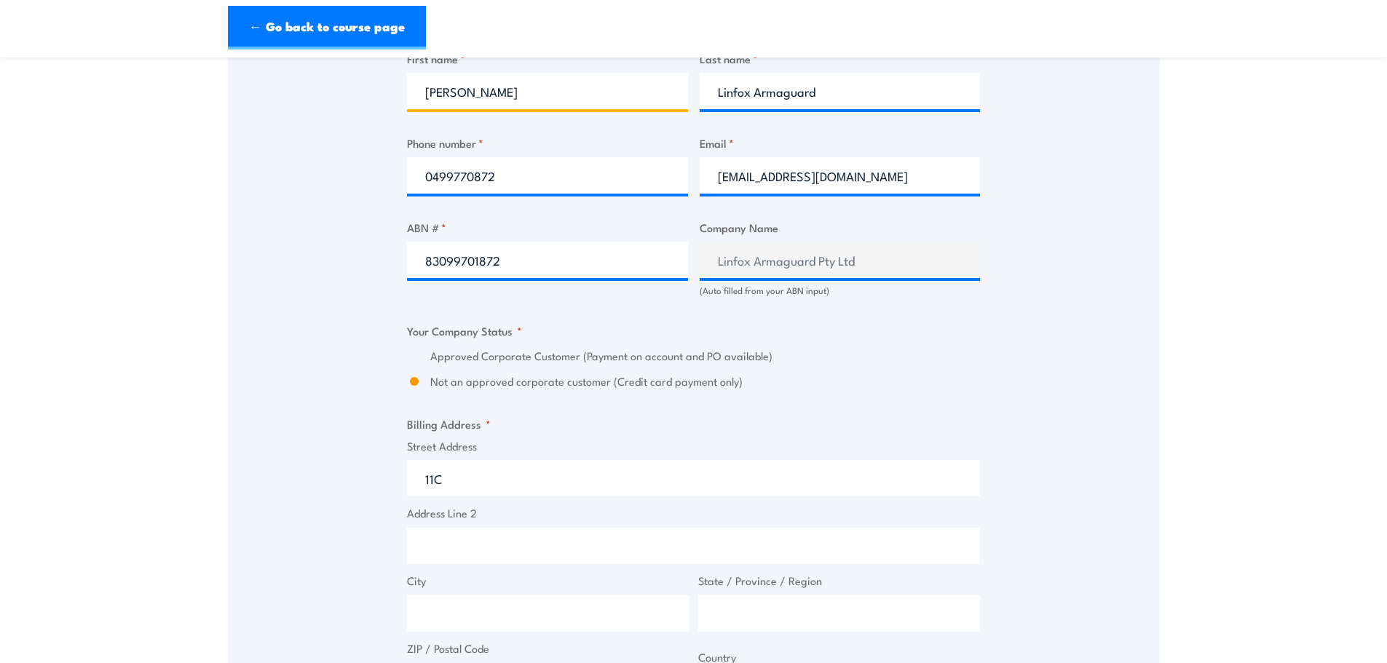
type input "Joe Colwell"
drag, startPoint x: 540, startPoint y: 181, endPoint x: 362, endPoint y: 181, distance: 177.7
click at [362, 181] on div "Speak to a specialist CALL 1300 885 530 CALL 1300 885 530 " * " indicates requi…" at bounding box center [694, 304] width 932 height 1641
click at [508, 173] on input "Phone number *" at bounding box center [547, 175] width 281 height 36
type input "0400708609"
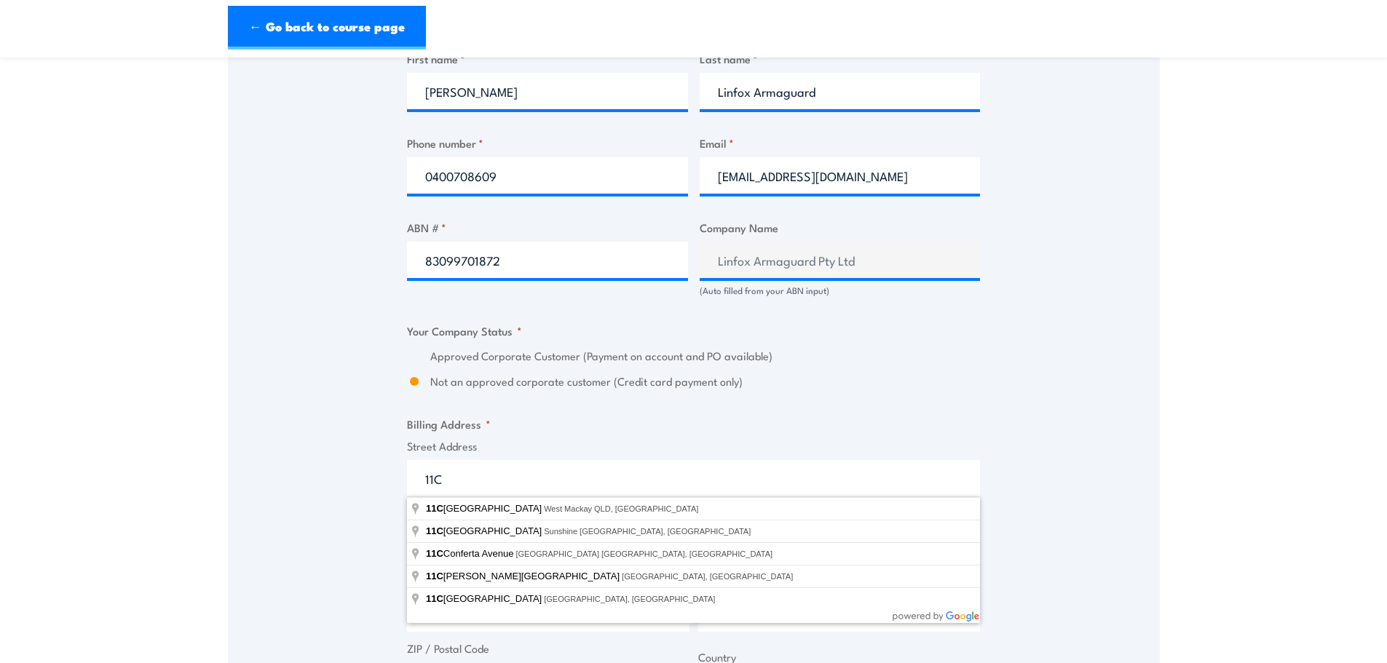
click at [468, 477] on input "11C" at bounding box center [693, 478] width 573 height 36
drag, startPoint x: 457, startPoint y: 472, endPoint x: 421, endPoint y: 473, distance: 35.7
click at [421, 473] on input "11C" at bounding box center [693, 478] width 573 height 36
click at [473, 483] on input "11C" at bounding box center [693, 478] width 573 height 36
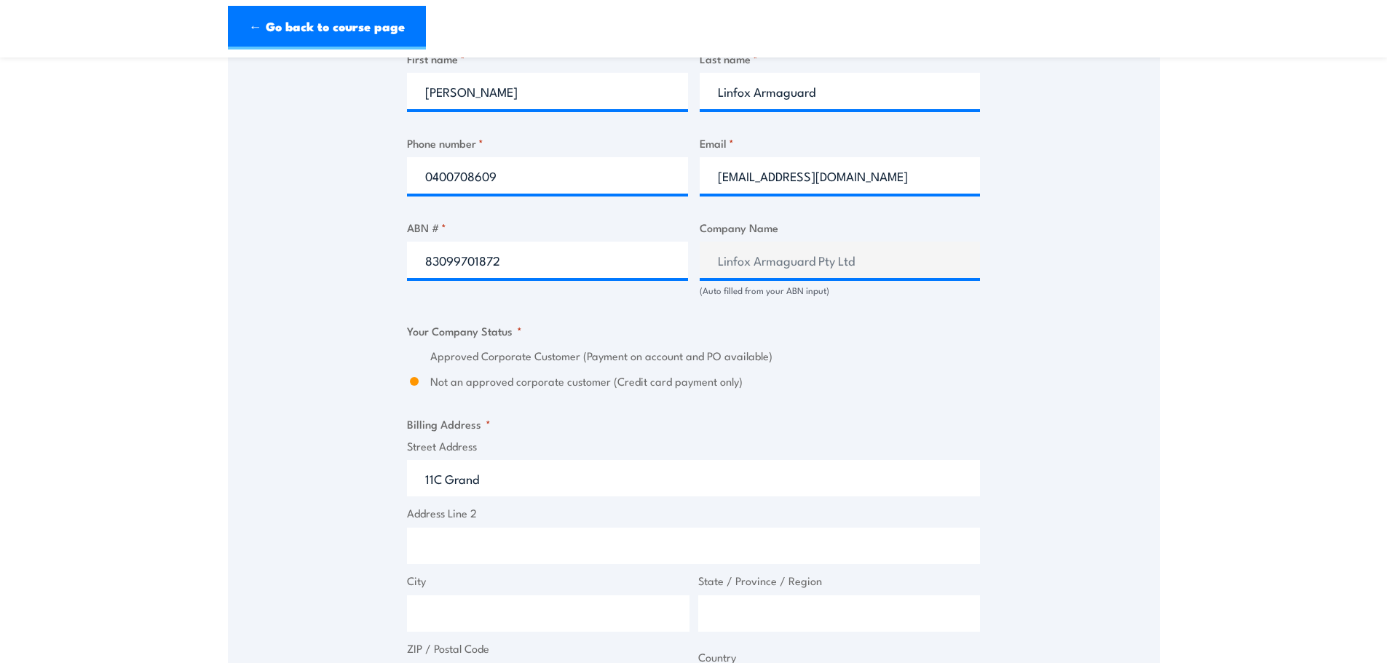
type input "11C Grand Avenue, Camellia NSW, Australia"
type input "11C Grand Ave"
type input "Camellia"
type input "New South Wales"
type input "2142"
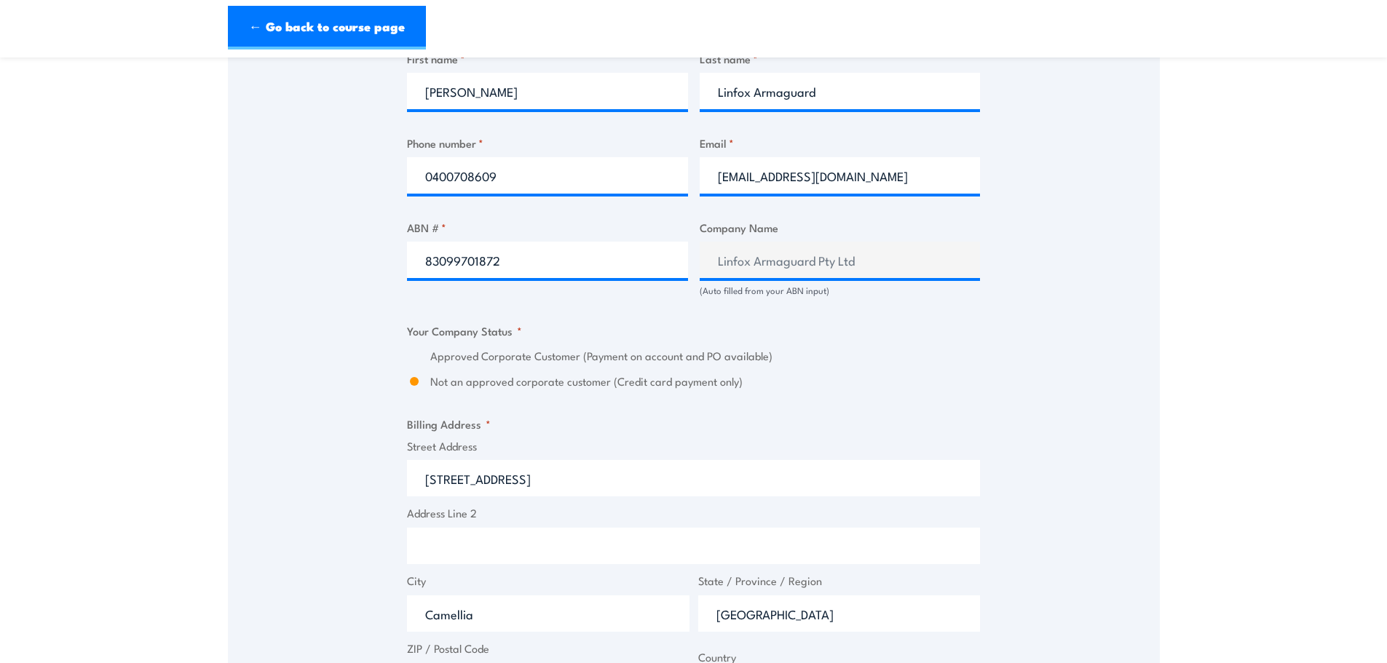
select select "Australia"
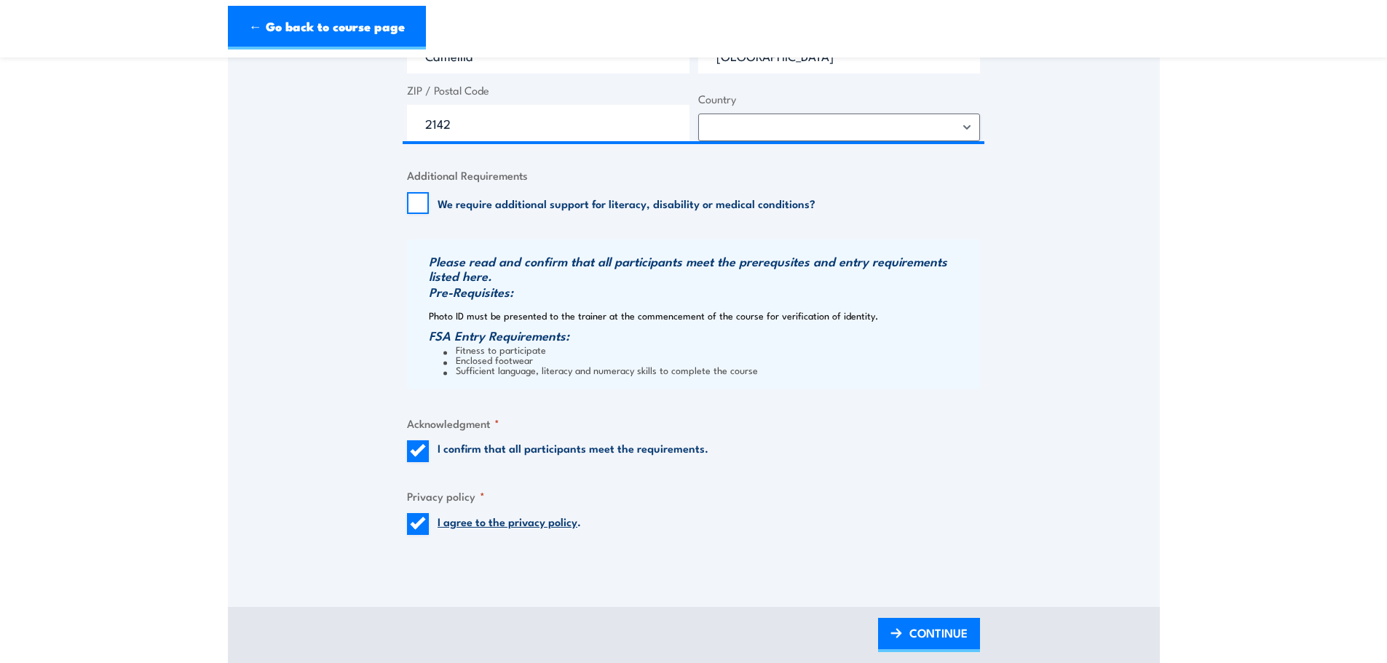
scroll to position [1384, 0]
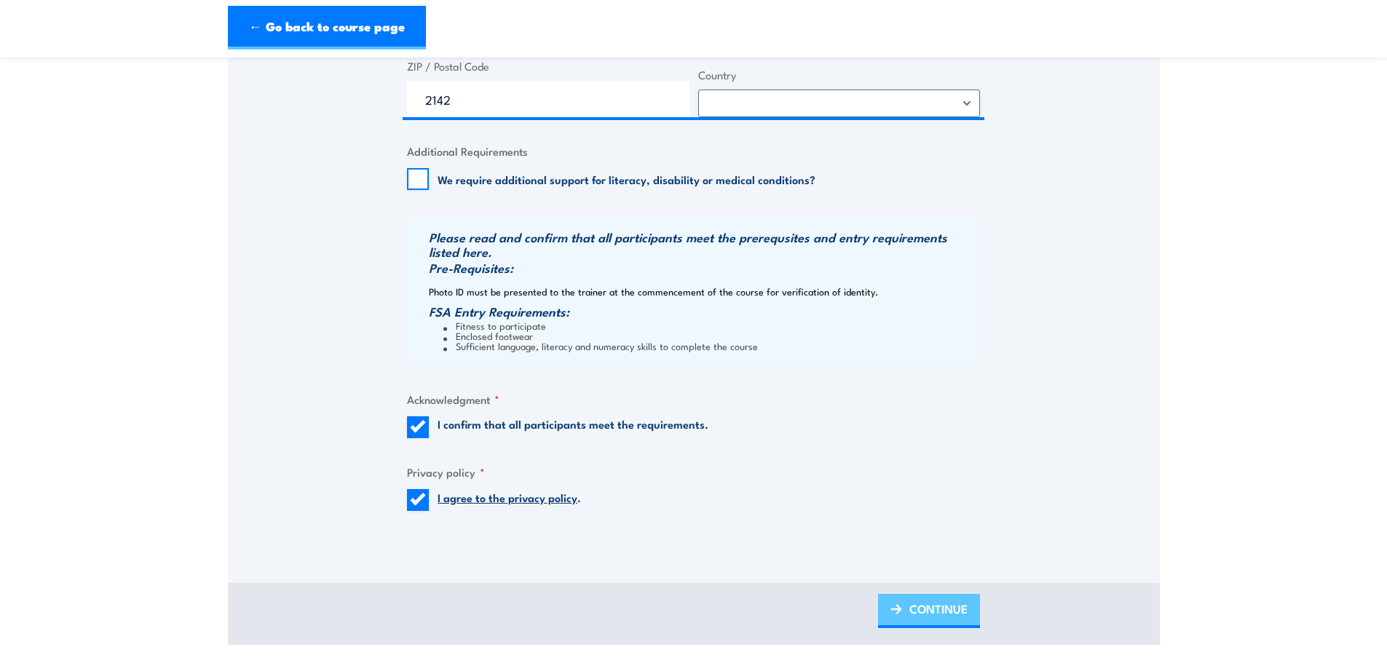
click at [915, 621] on span "CONTINUE" at bounding box center [939, 609] width 58 height 39
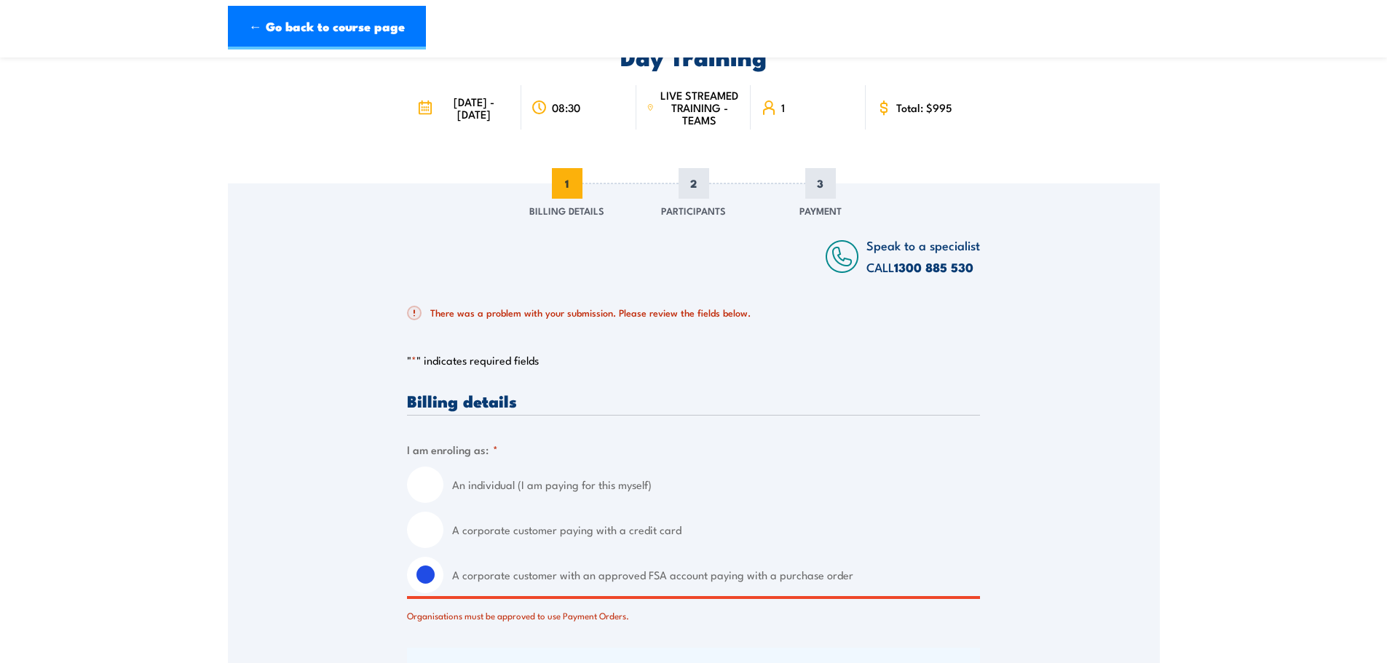
scroll to position [84, 0]
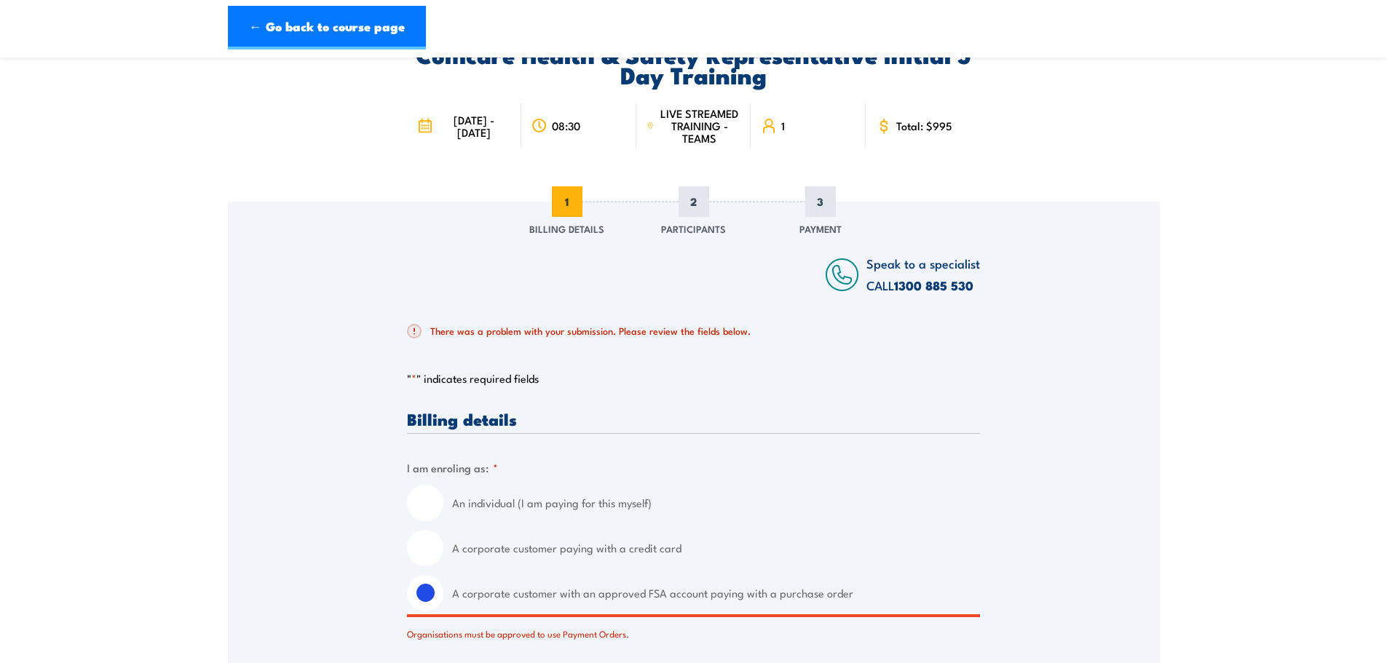
click at [433, 548] on input "A corporate customer paying with a credit card" at bounding box center [425, 548] width 36 height 36
radio input "true"
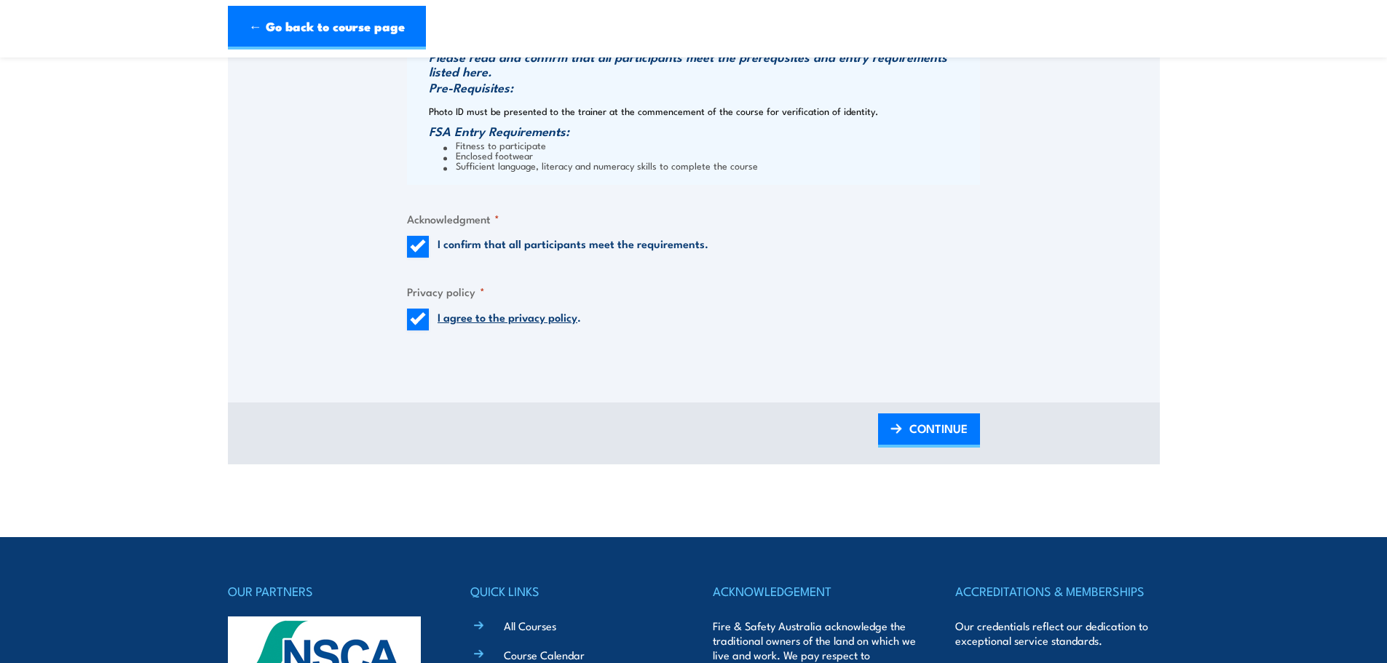
scroll to position [1686, 0]
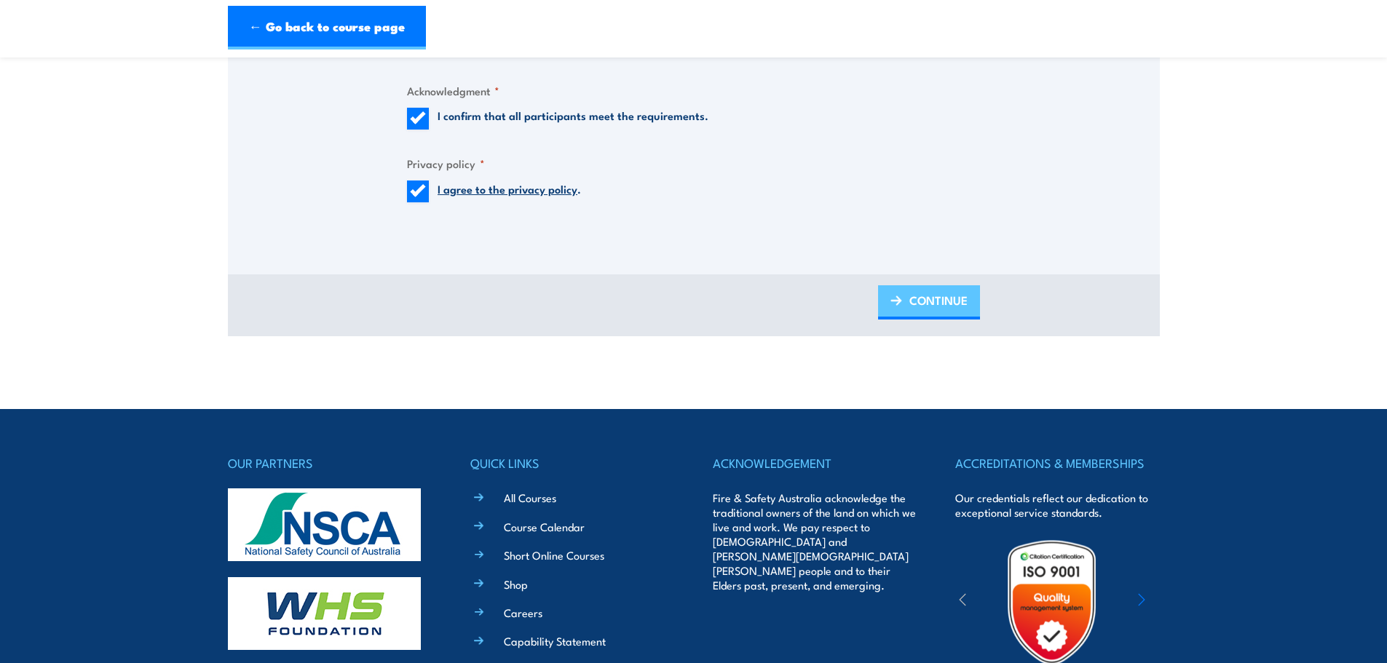
click at [910, 307] on span "CONTINUE" at bounding box center [939, 300] width 58 height 39
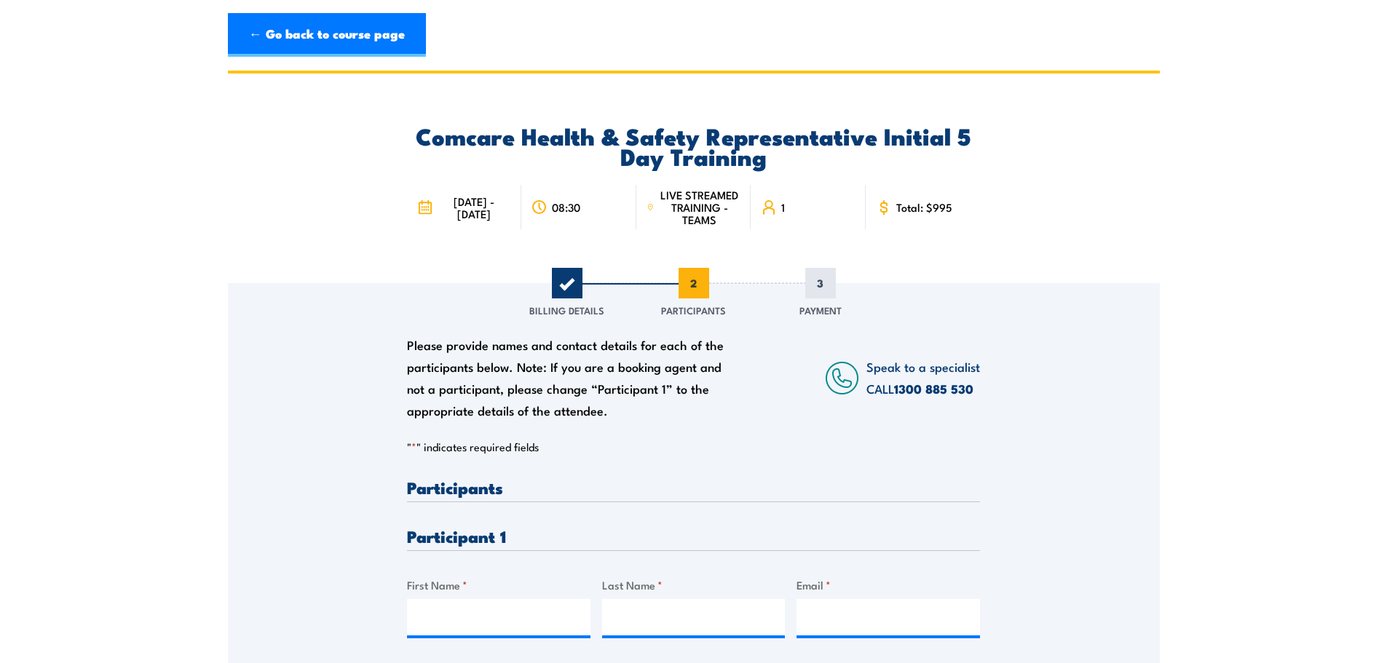
scroll to position [0, 0]
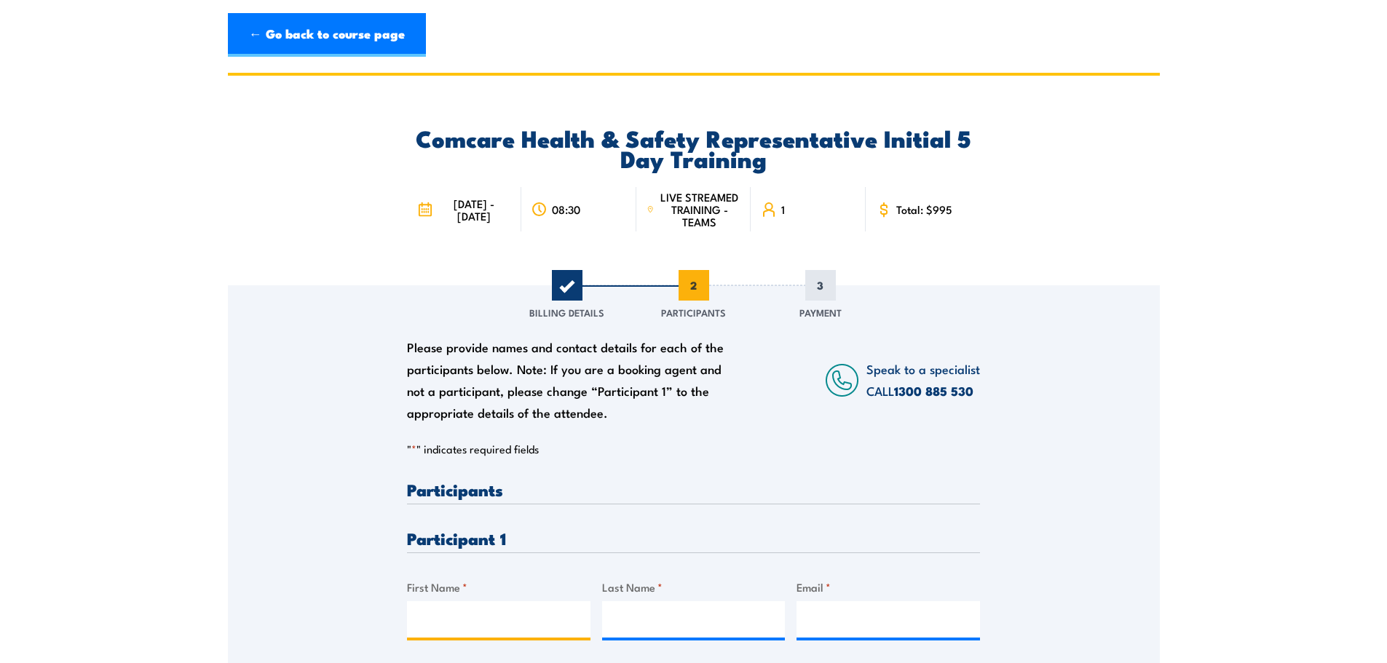
click at [456, 620] on input "First Name *" at bounding box center [499, 620] width 184 height 36
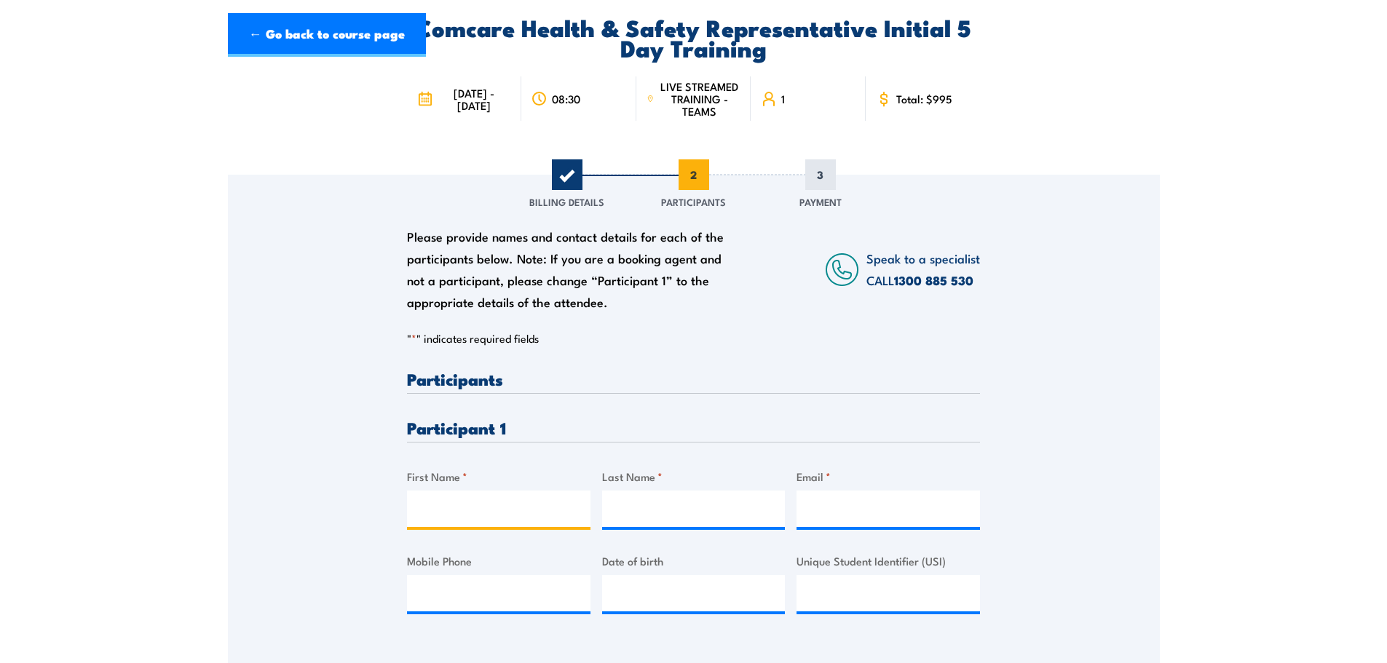
scroll to position [218, 0]
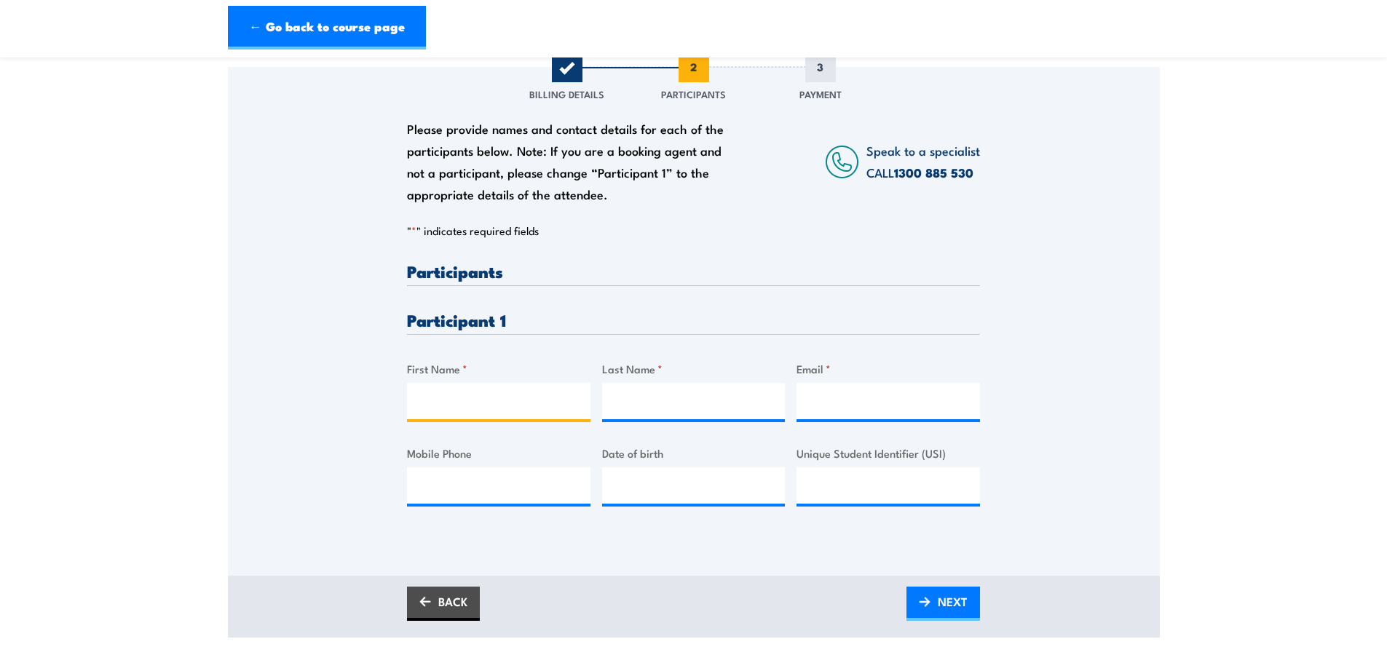
click at [469, 399] on input "First Name *" at bounding box center [499, 401] width 184 height 36
type input "Olivia"
click at [679, 409] on input "Last Name *" at bounding box center [694, 401] width 184 height 36
type input "Redfern"
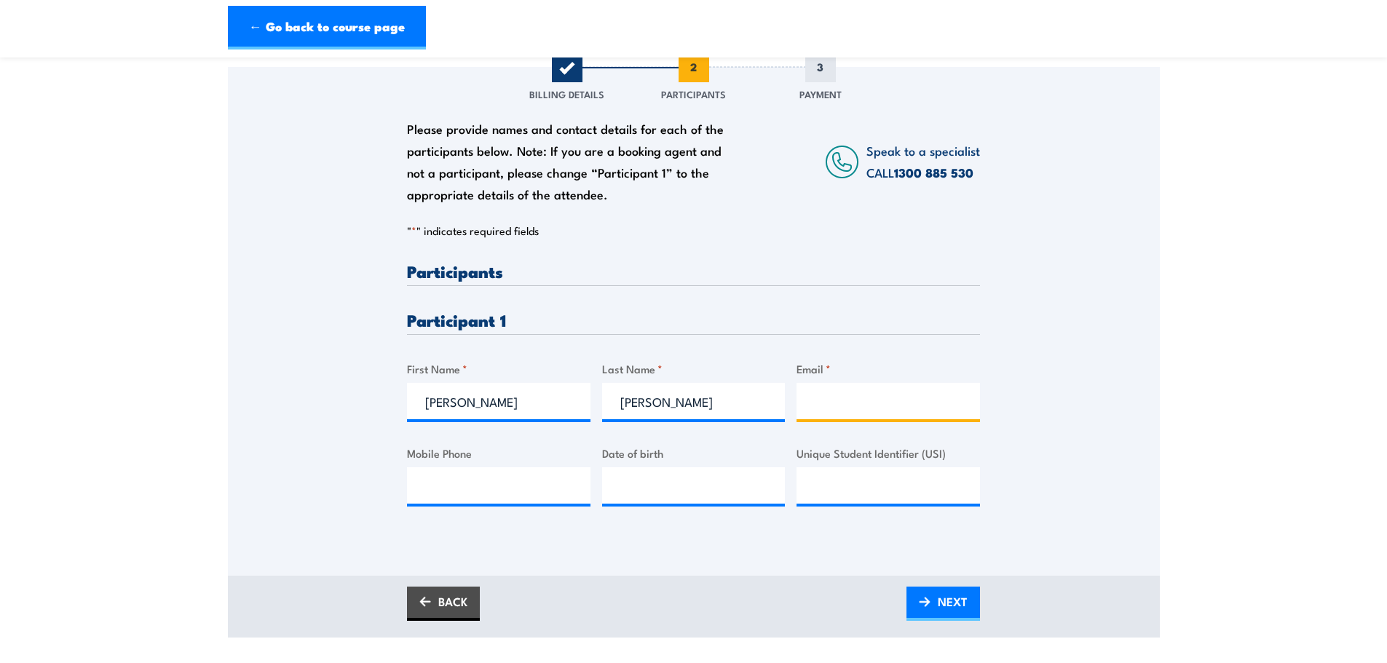
click at [847, 409] on input "Email *" at bounding box center [889, 401] width 184 height 36
click at [827, 401] on input "Email *" at bounding box center [889, 401] width 184 height 36
type input "livredfern1@gmail.com"
click at [533, 492] on input "Mobile Phone" at bounding box center [499, 486] width 184 height 36
type input "0448777615"
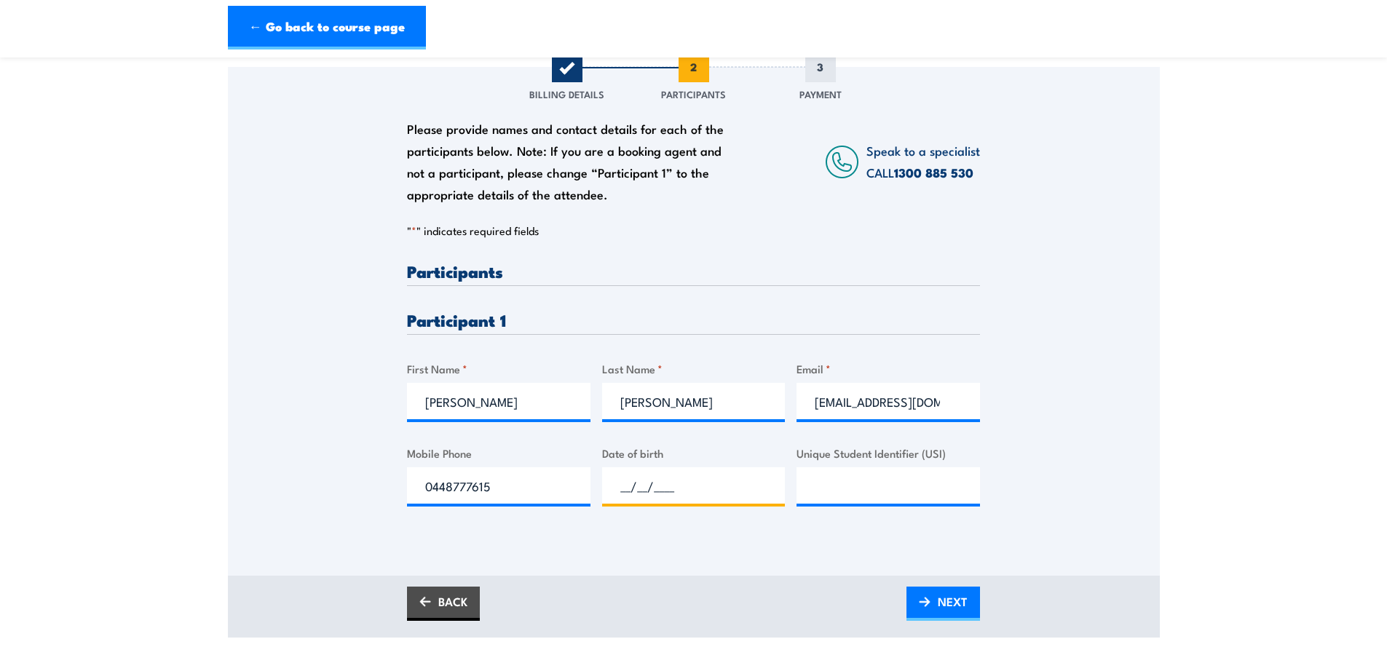
click at [639, 478] on input "__/__/____" at bounding box center [694, 486] width 184 height 36
type input "02/01/2006"
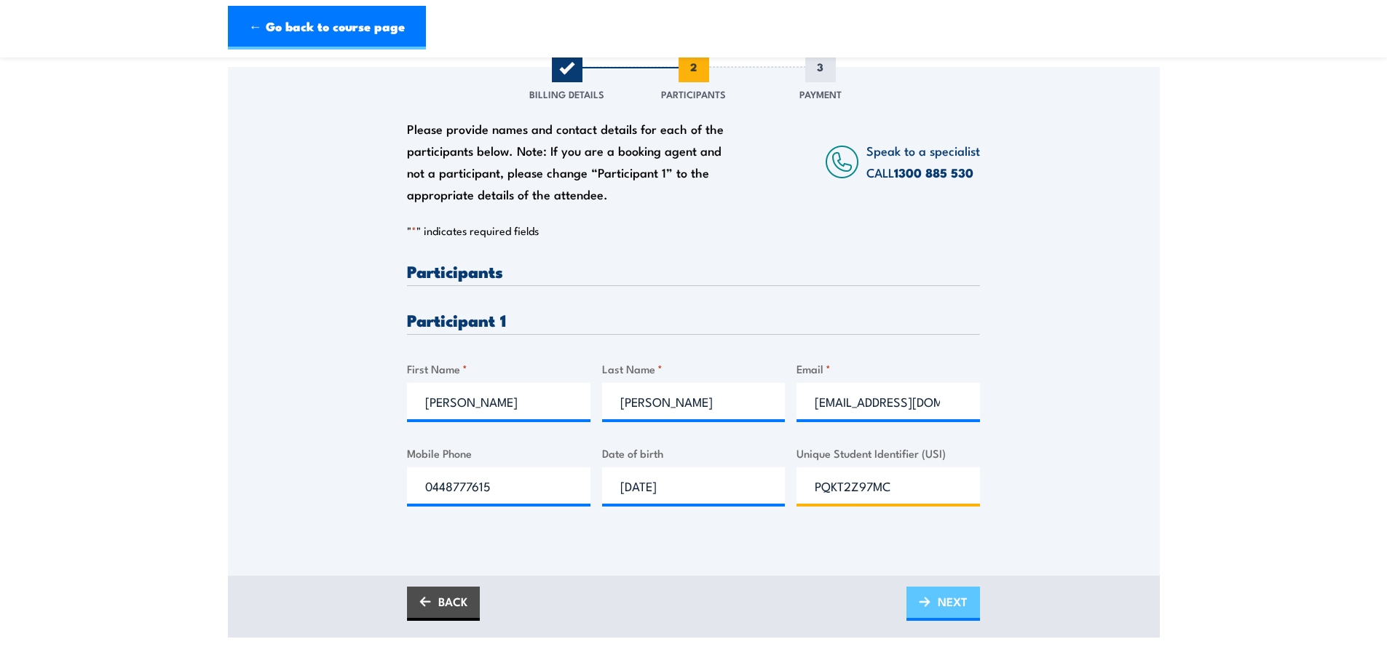
type input "PQKT2Z97MC"
click at [950, 603] on span "NEXT" at bounding box center [953, 602] width 30 height 39
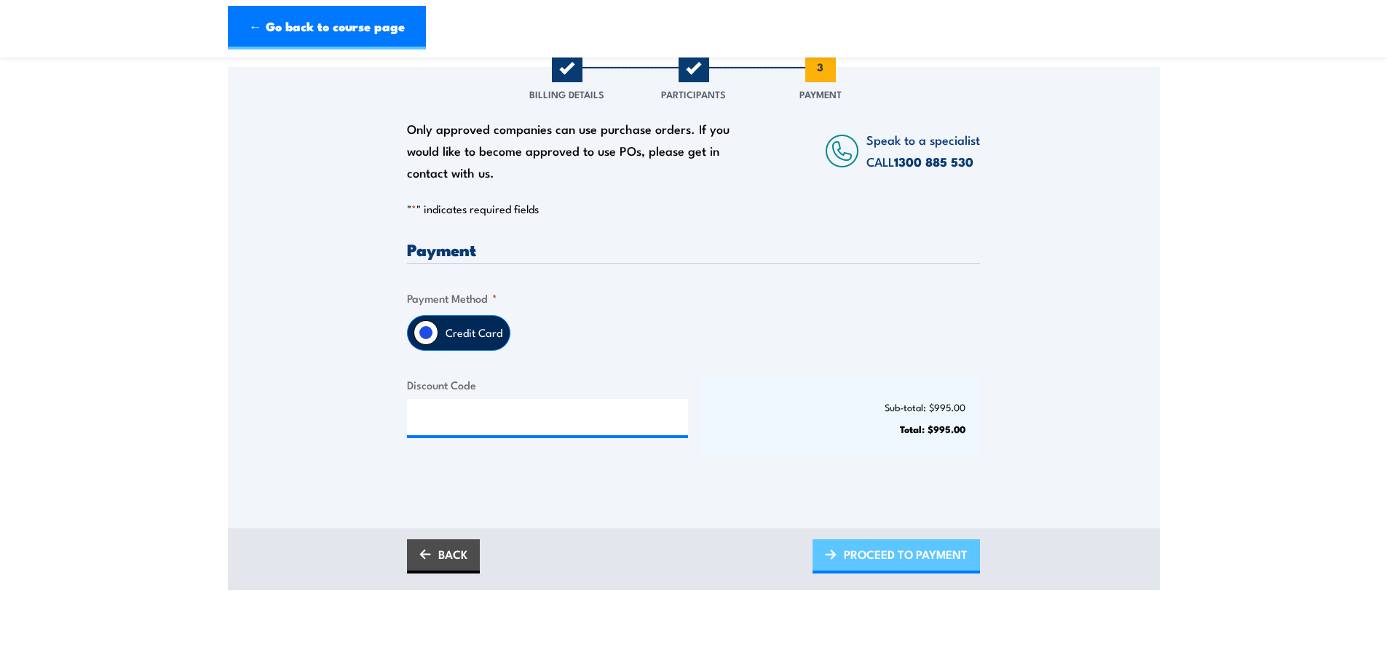
click at [885, 555] on span "PROCEED TO PAYMENT" at bounding box center [906, 554] width 124 height 39
